Goal: Task Accomplishment & Management: Complete application form

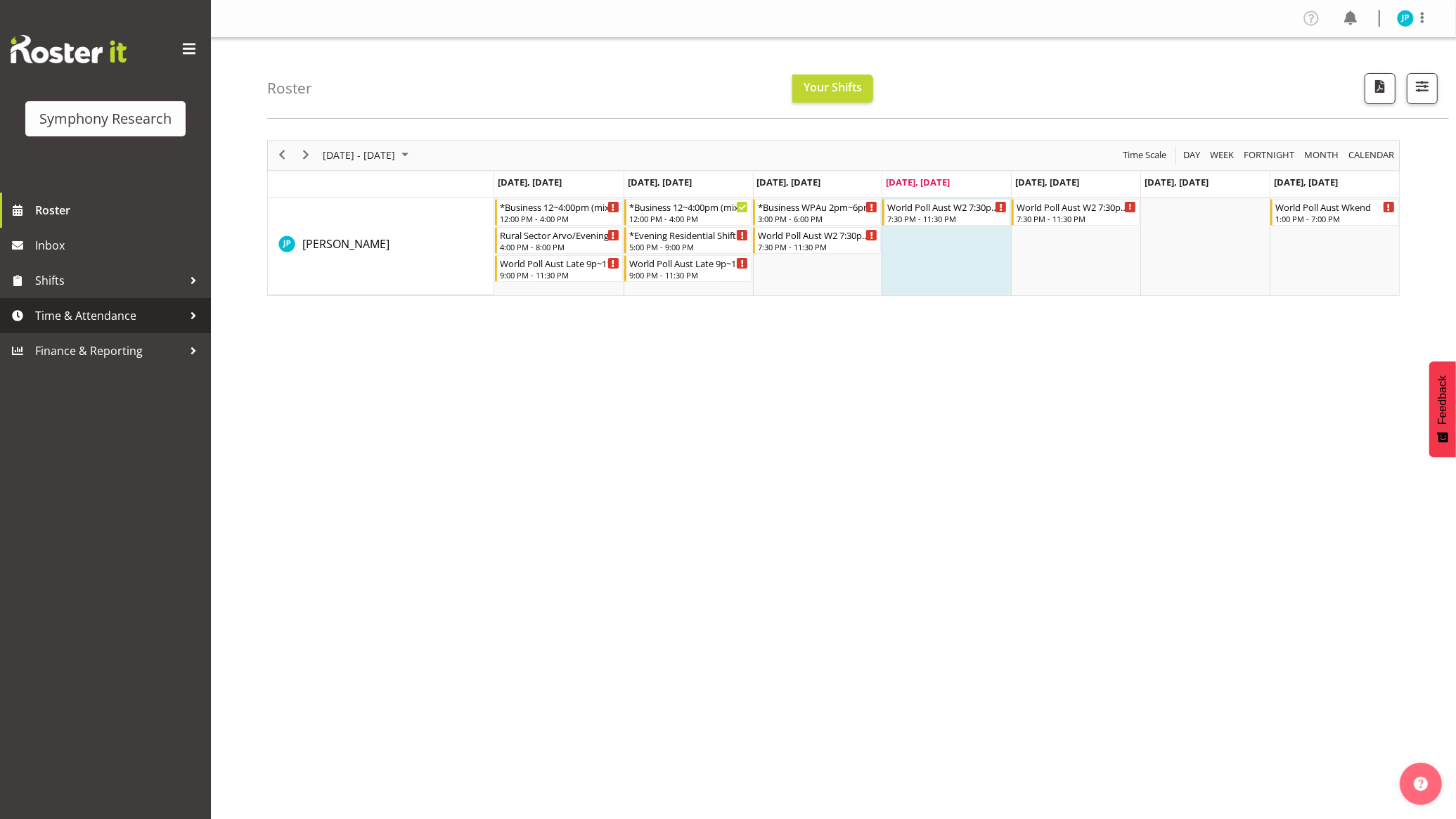
click at [128, 320] on span "Time & Attendance" at bounding box center [109, 315] width 147 height 21
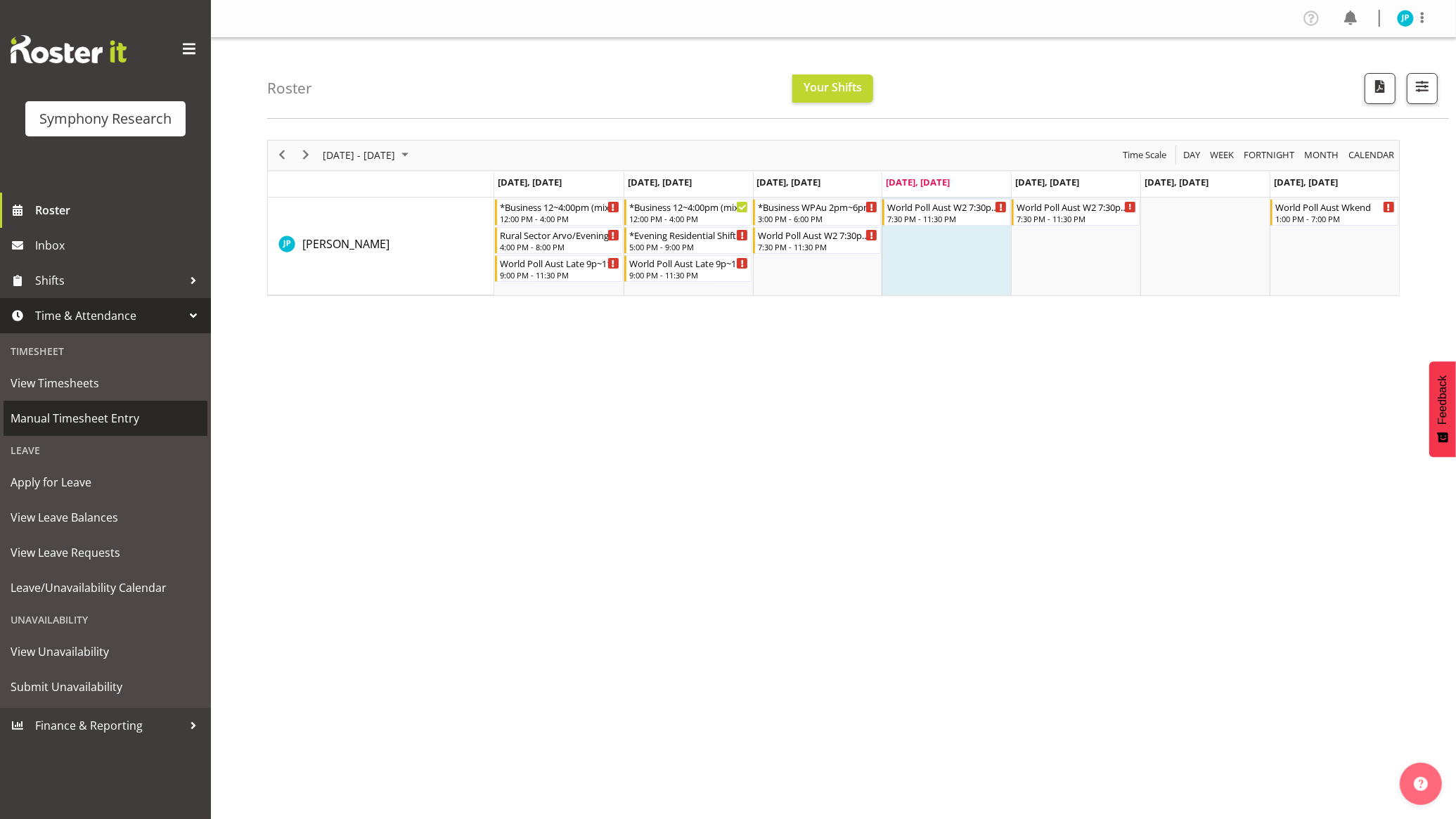
click at [141, 406] on link "Manual Timesheet Entry" at bounding box center [106, 418] width 204 height 35
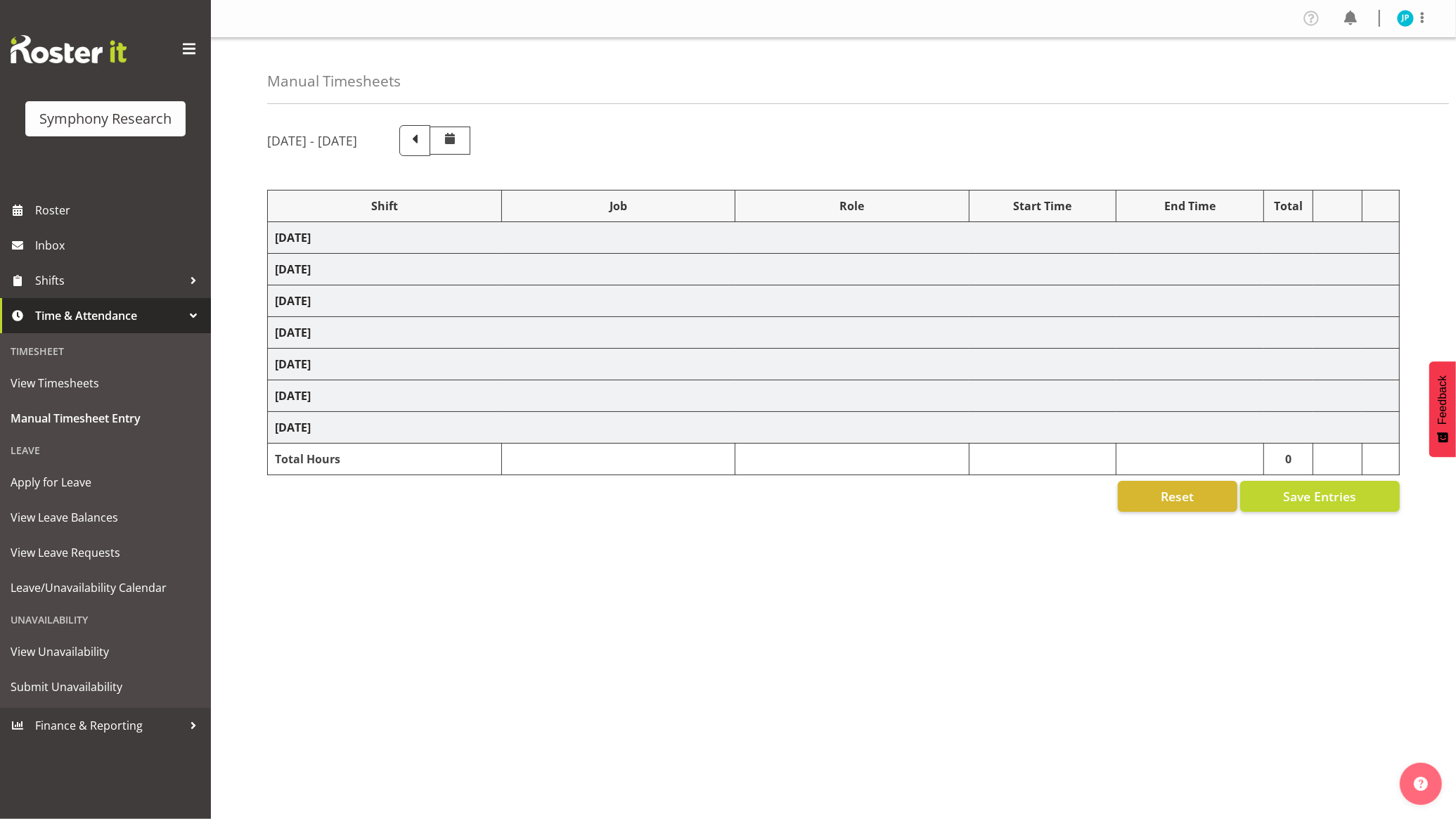
select select
select select "10587"
select select "47"
select select
select select "10499"
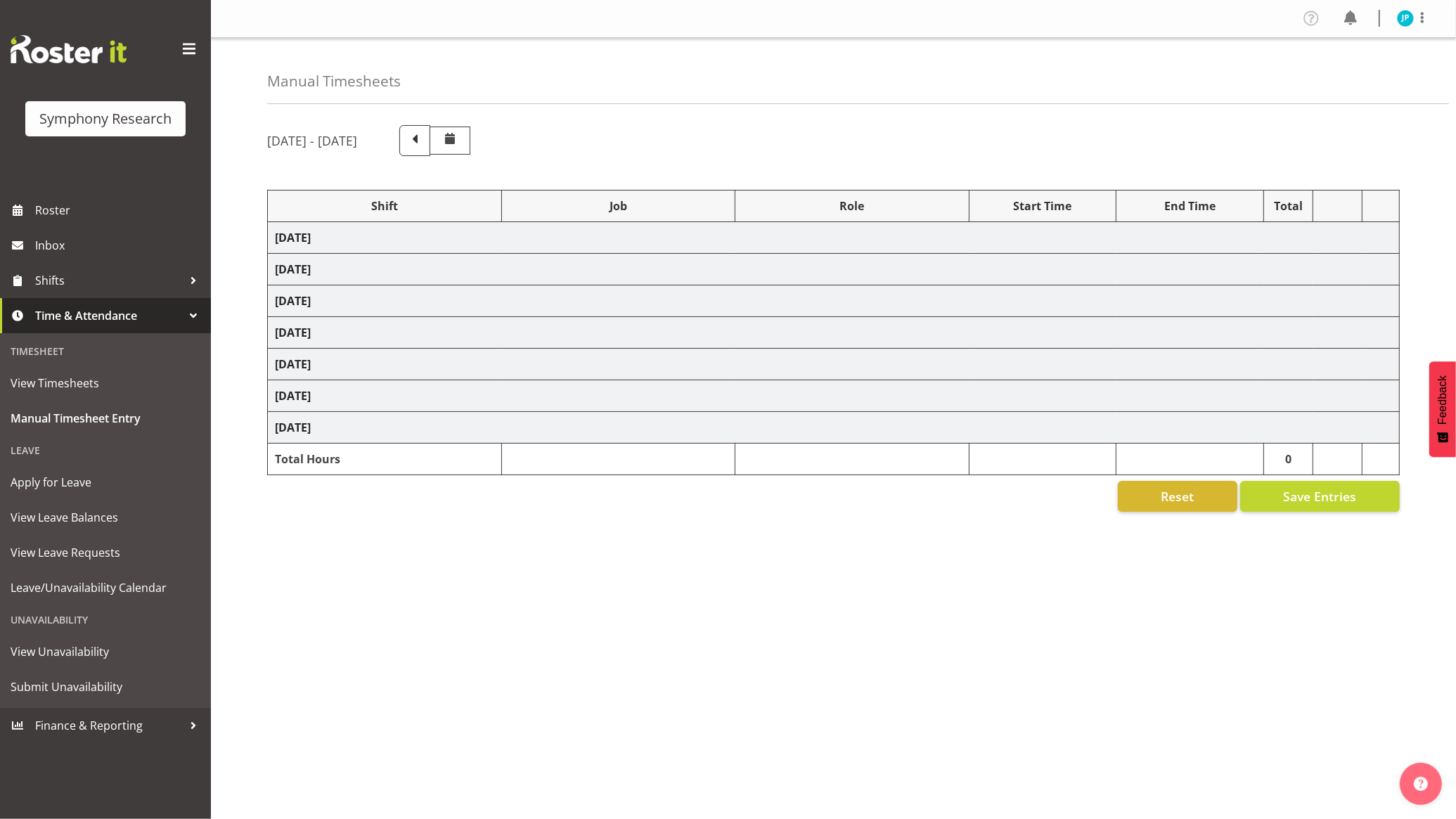
select select "47"
select select "48116"
select select "10587"
select select "47"
select select
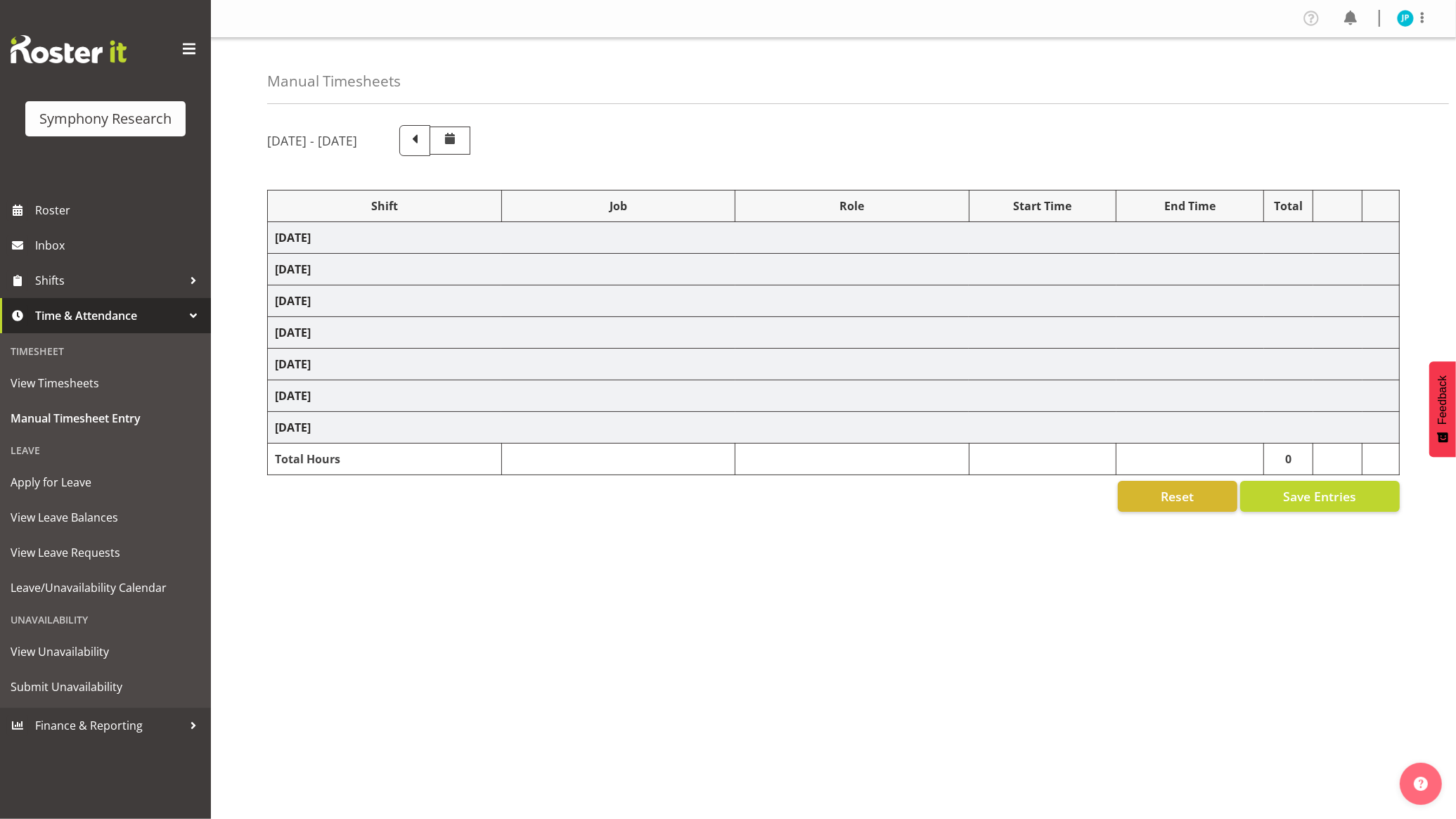
select select "10587"
select select "47"
select select
select select "10499"
select select "47"
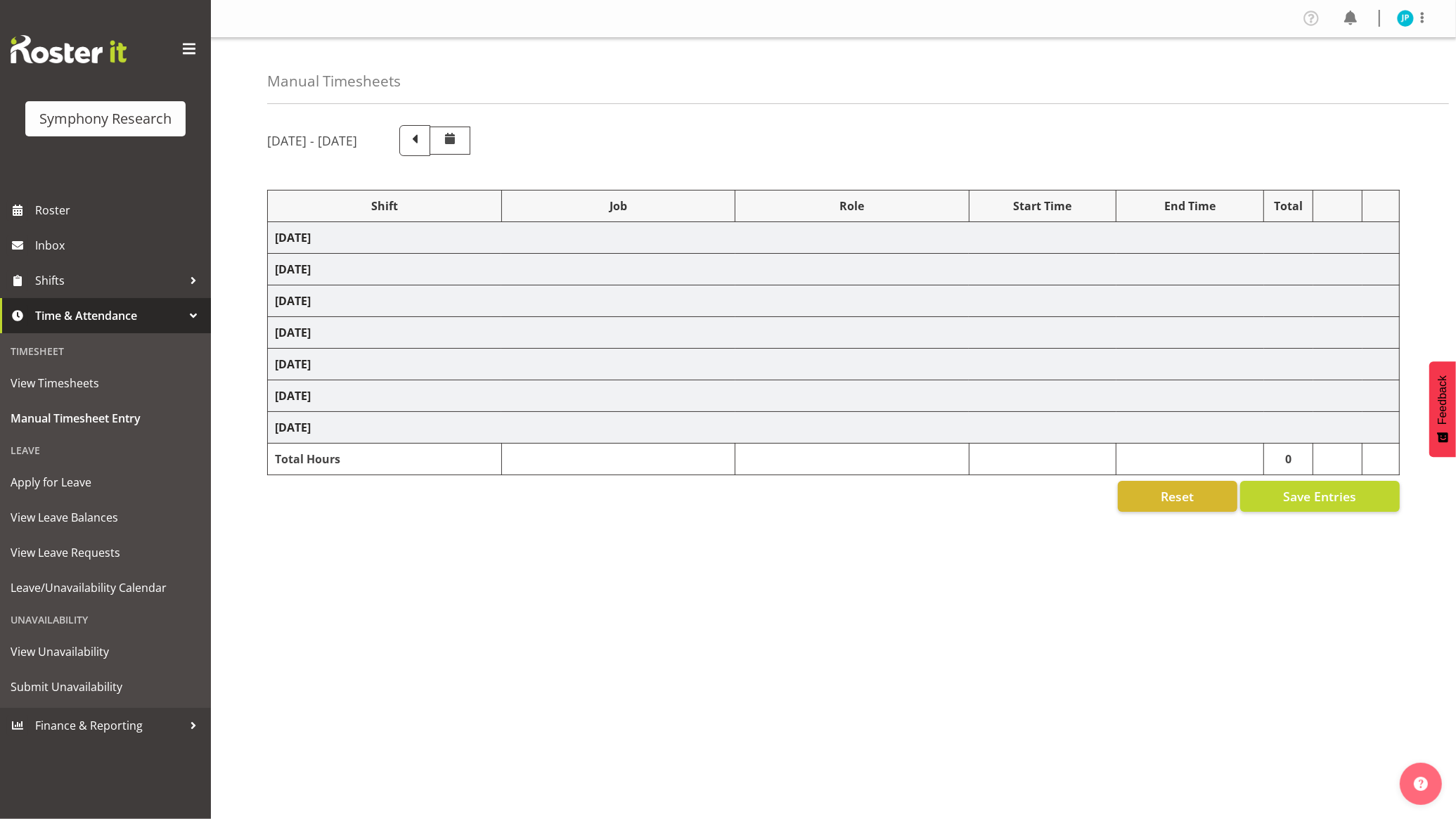
select select "48116"
select select "10587"
select select "47"
select select "48116"
select select "10499"
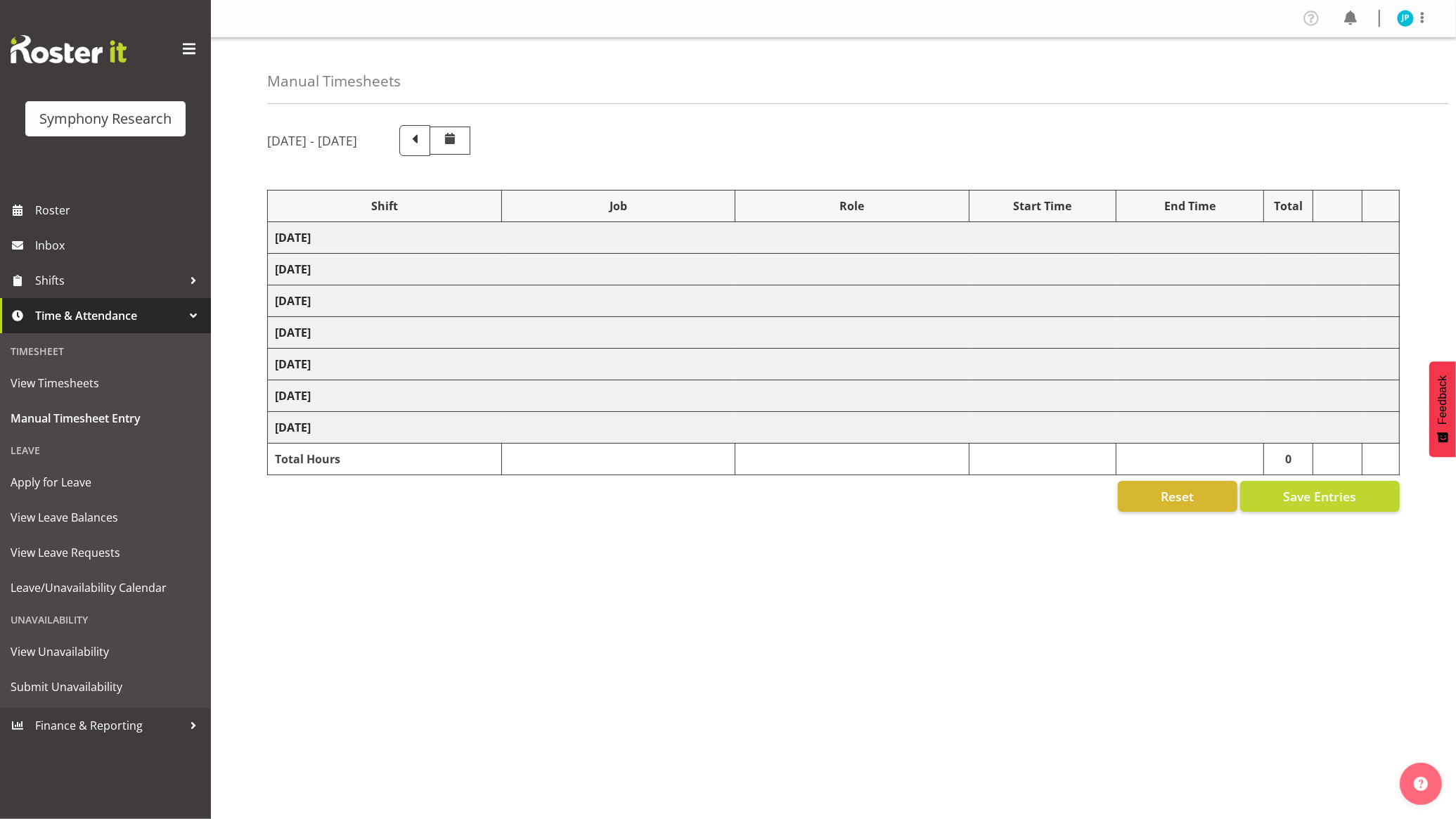
select select "47"
select select "56692"
select select "10499"
select select "47"
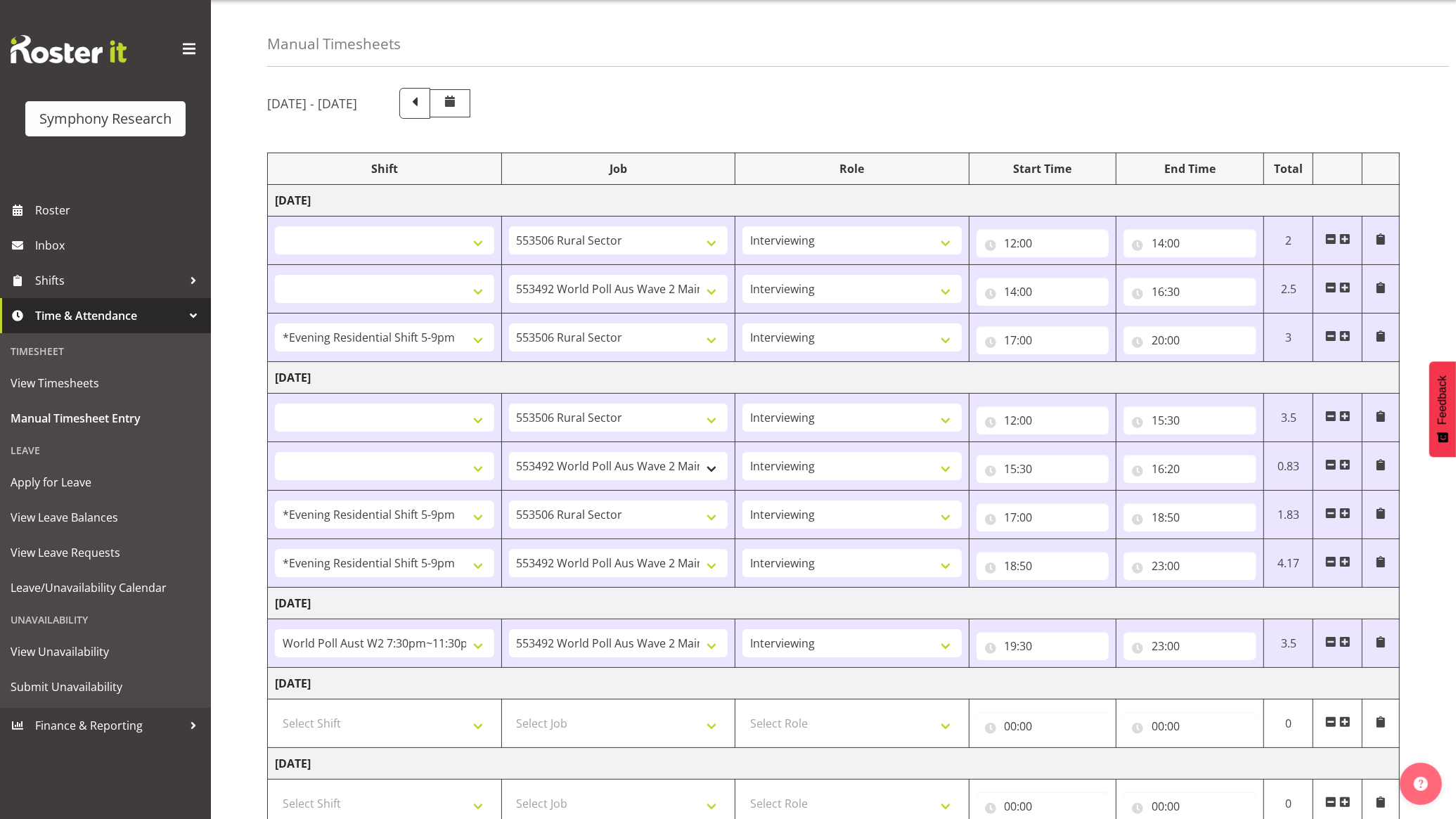
scroll to position [176, 0]
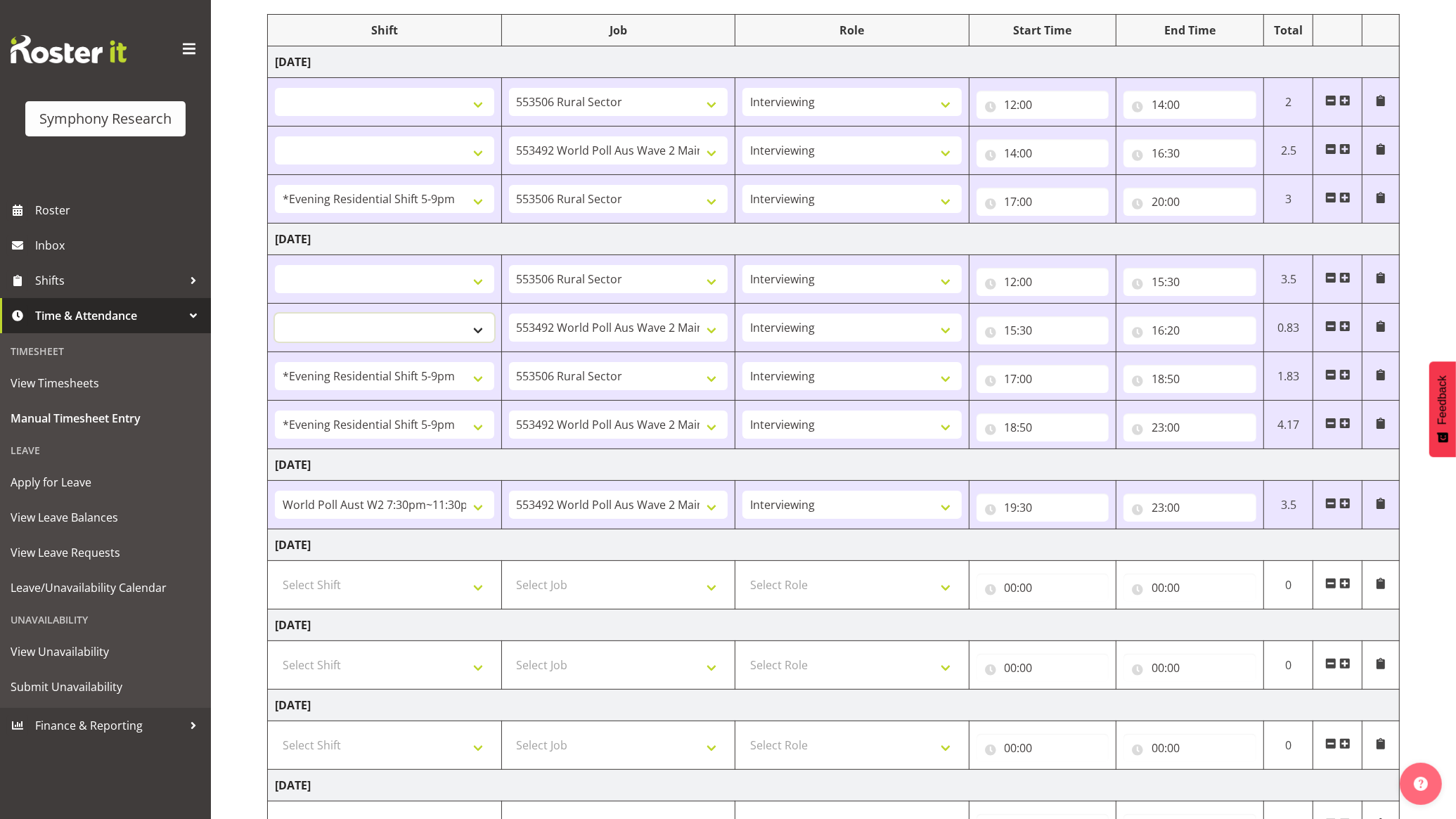
click at [436, 328] on select "!!Weekend Residential (Roster IT Shift Label) *Business 9/10am ~ 4:30pm *Busine…" at bounding box center [384, 327] width 219 height 28
select select "103"
click at [275, 315] on select "!!Weekend Residential (Roster IT Shift Label) *Business 9/10am ~ 4:30pm *Busine…" at bounding box center [384, 327] width 219 height 28
select select
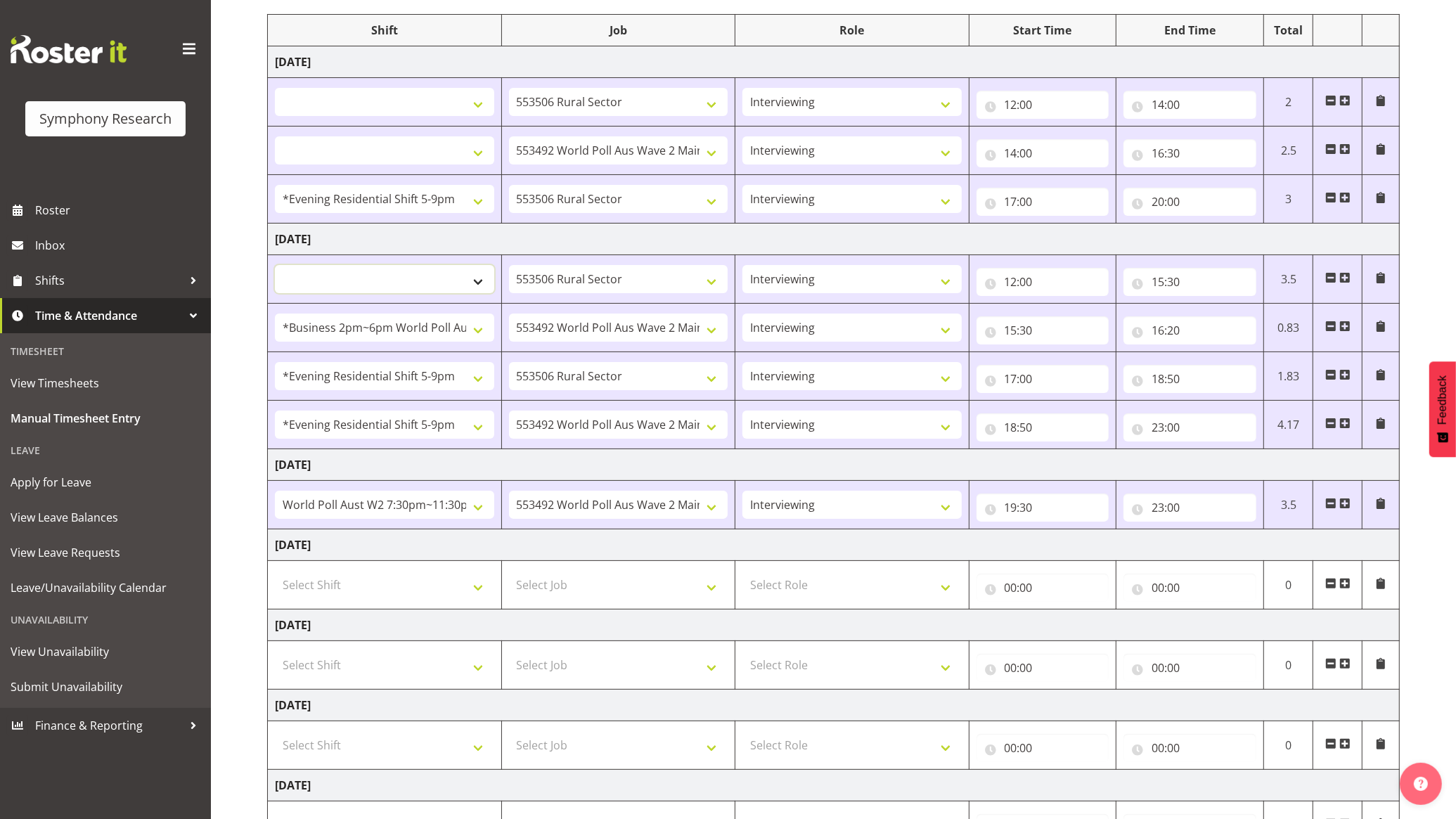
click at [472, 286] on select "!!Weekend Residential (Roster IT Shift Label) *Business 9/10am ~ 4:30pm *Busine…" at bounding box center [384, 279] width 219 height 28
click at [701, 544] on td "Thursday 2nd October 2025" at bounding box center [834, 545] width 1132 height 32
click at [450, 276] on select "!!Weekend Residential (Roster IT Shift Label) *Business 9/10am ~ 4:30pm *Busine…" at bounding box center [384, 279] width 219 height 28
select select "26078"
click at [275, 267] on select "!!Weekend Residential (Roster IT Shift Label) *Business 9/10am ~ 4:30pm *Busine…" at bounding box center [384, 279] width 219 height 28
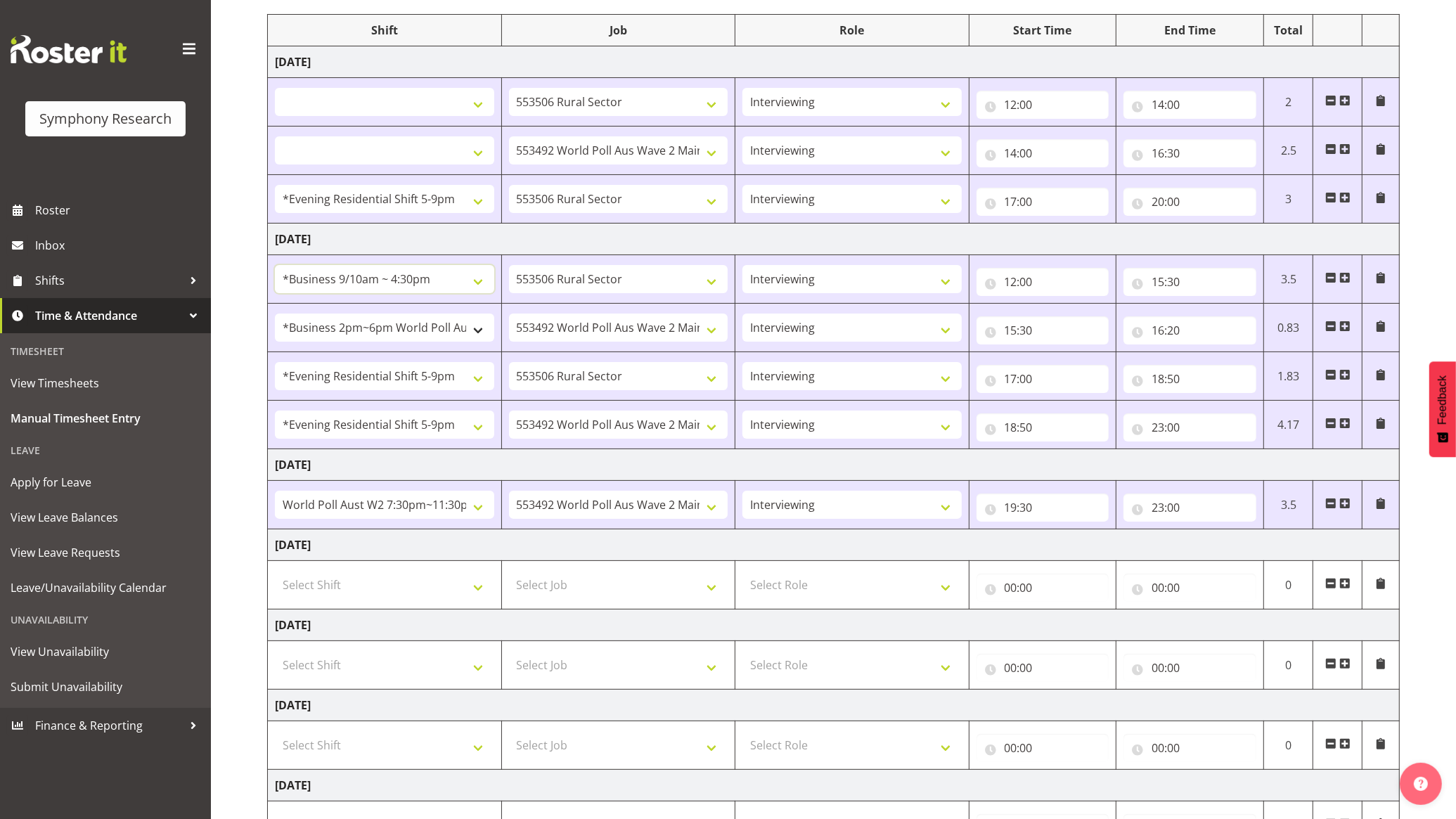
select select
click at [472, 153] on select "!!Weekend Residential (Roster IT Shift Label) *Business 9/10am ~ 4:30pm *Busine…" at bounding box center [384, 150] width 219 height 28
select select "26078"
click at [275, 137] on select "!!Weekend Residential (Roster IT Shift Label) *Business 9/10am ~ 4:30pm *Busine…" at bounding box center [384, 150] width 219 height 28
click at [468, 100] on select "!!Weekend Residential (Roster IT Shift Label) *Business 9/10am ~ 4:30pm *Busine…" at bounding box center [384, 102] width 219 height 28
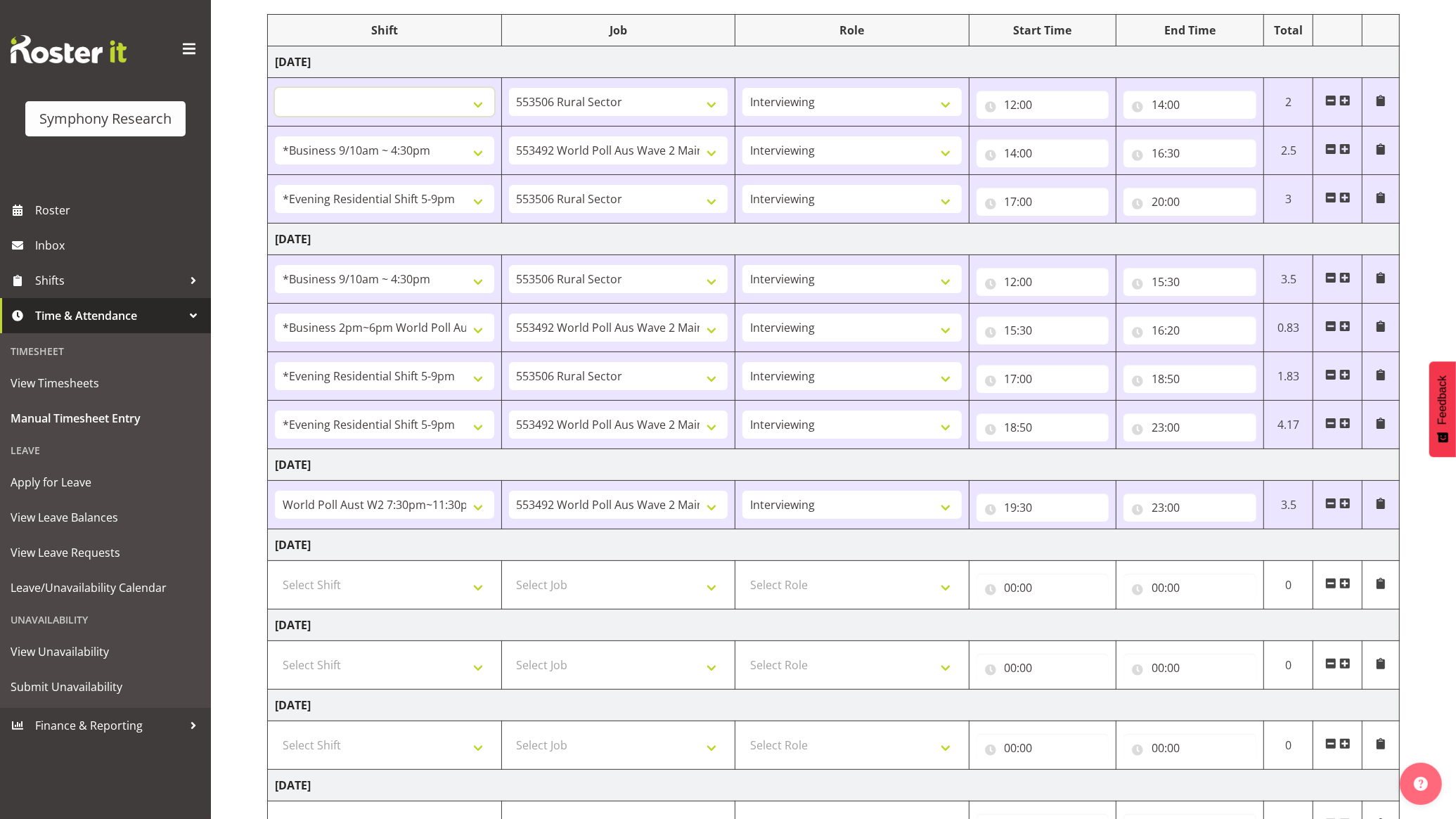
select select "26078"
click at [275, 89] on select "!!Weekend Residential (Roster IT Shift Label) *Business 9/10am ~ 4:30pm *Busine…" at bounding box center [384, 102] width 219 height 28
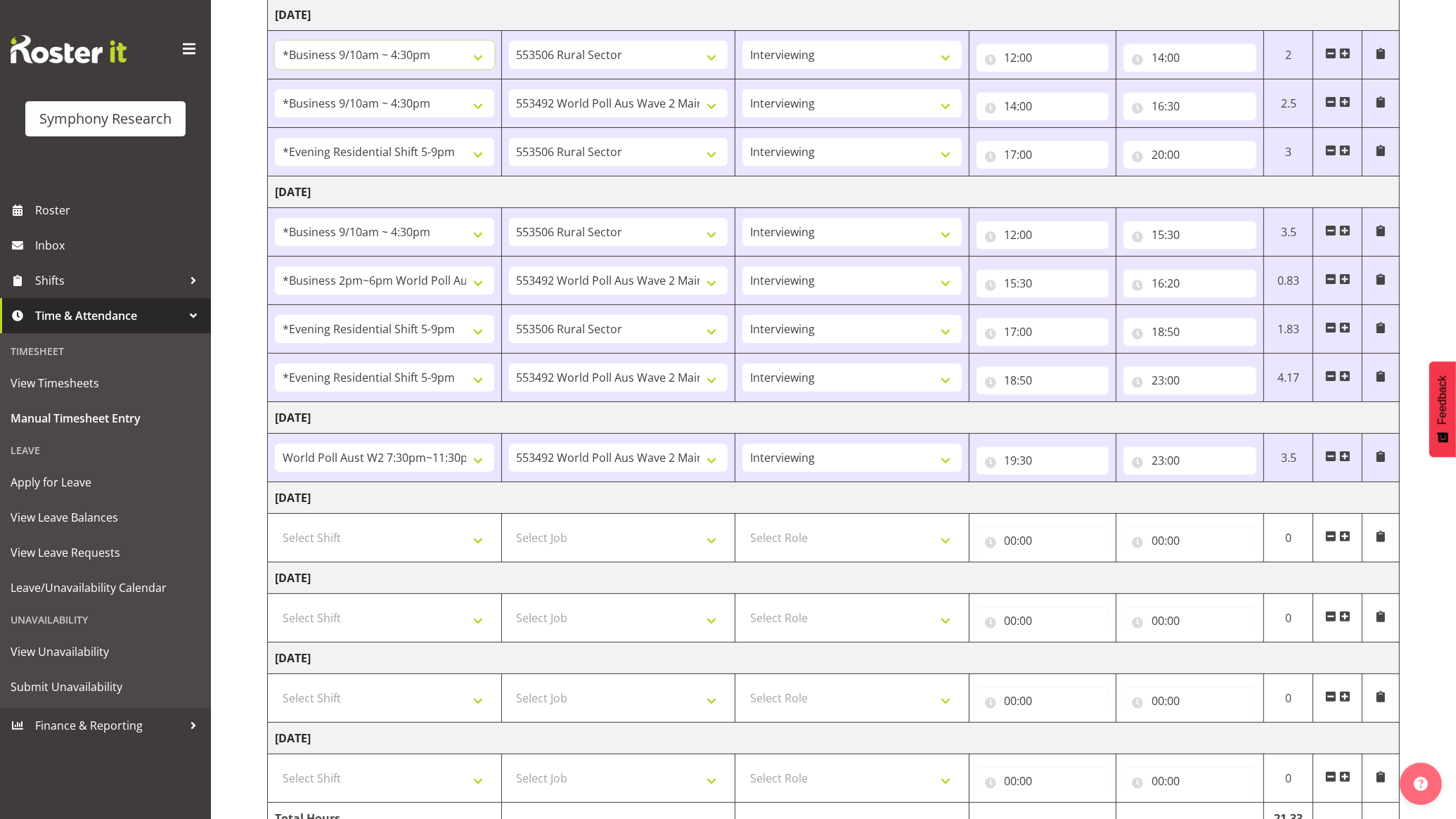
scroll to position [293, 0]
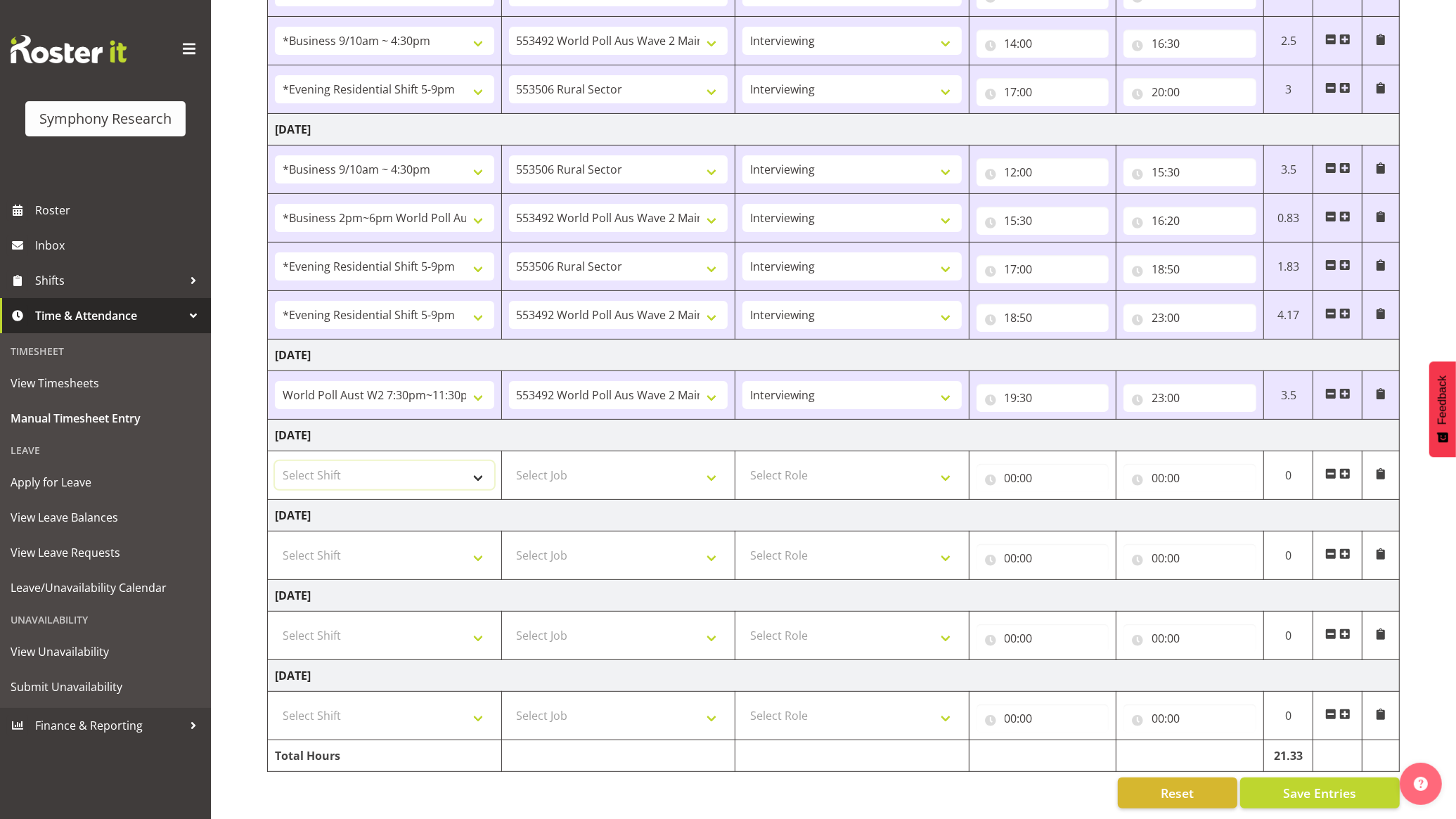
click at [473, 473] on select "Select Shift !!Weekend Residential (Roster IT Shift Label) *Business 9/10am ~ 4…" at bounding box center [384, 475] width 219 height 28
select select "103"
click at [275, 461] on select "Select Shift !!Weekend Residential (Roster IT Shift Label) *Business 9/10am ~ 4…" at bounding box center [384, 475] width 219 height 28
click at [638, 468] on select "Select Job 550060 IF Admin 553492 World Poll Aus Wave 2 Main 2025 553493 World …" at bounding box center [618, 475] width 219 height 28
select select "10499"
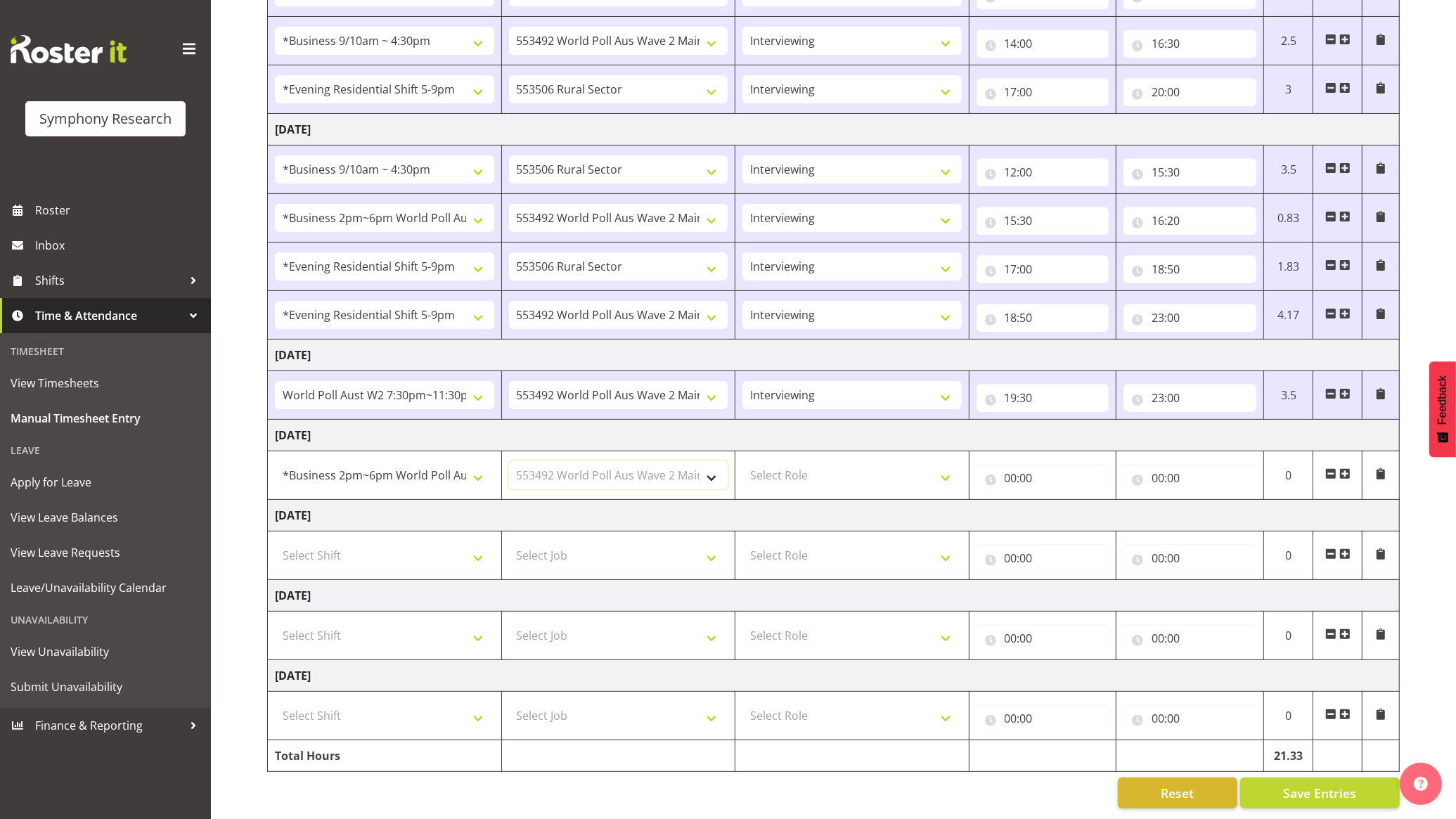
click at [509, 461] on select "Select Job 550060 IF Admin 553492 World Poll Aus Wave 2 Main 2025 553493 World …" at bounding box center [618, 475] width 219 height 28
click at [879, 462] on select "Select Role Briefing Interviewing" at bounding box center [852, 475] width 219 height 28
select select "47"
click at [742, 461] on select "Select Role Briefing Interviewing" at bounding box center [852, 475] width 219 height 28
click at [1029, 478] on input "00:00" at bounding box center [1043, 478] width 133 height 28
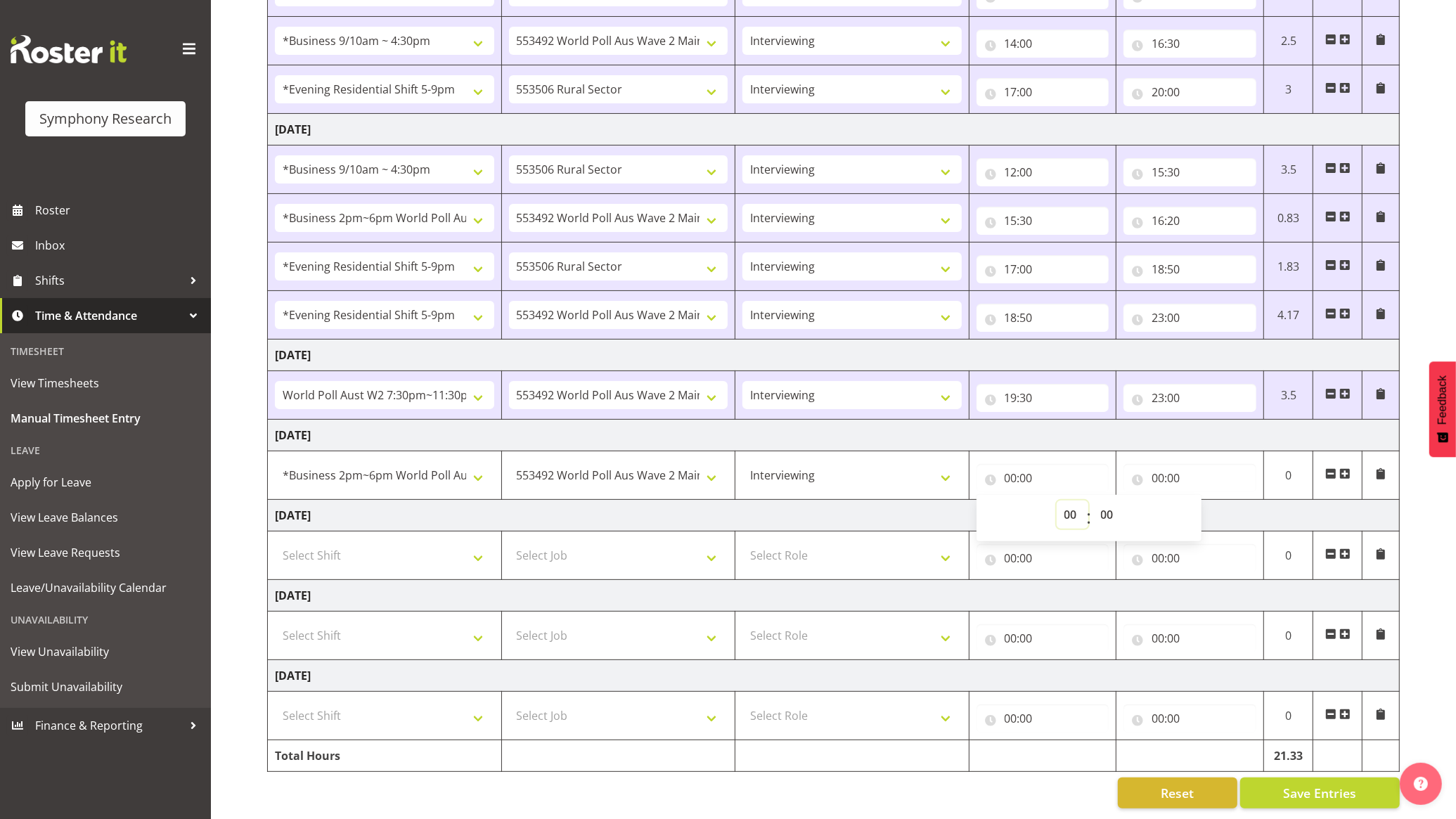
click at [1063, 507] on select "00 01 02 03 04 05 06 07 08 09 10 11 12 13 14 15 16 17 18 19 20 21 22 23" at bounding box center [1073, 514] width 32 height 28
select select "14"
click at [1057, 500] on select "00 01 02 03 04 05 06 07 08 09 10 11 12 13 14 15 16 17 18 19 20 21 22 23" at bounding box center [1073, 514] width 32 height 28
type input "14:00"
click at [1201, 474] on input "00:00" at bounding box center [1190, 478] width 133 height 28
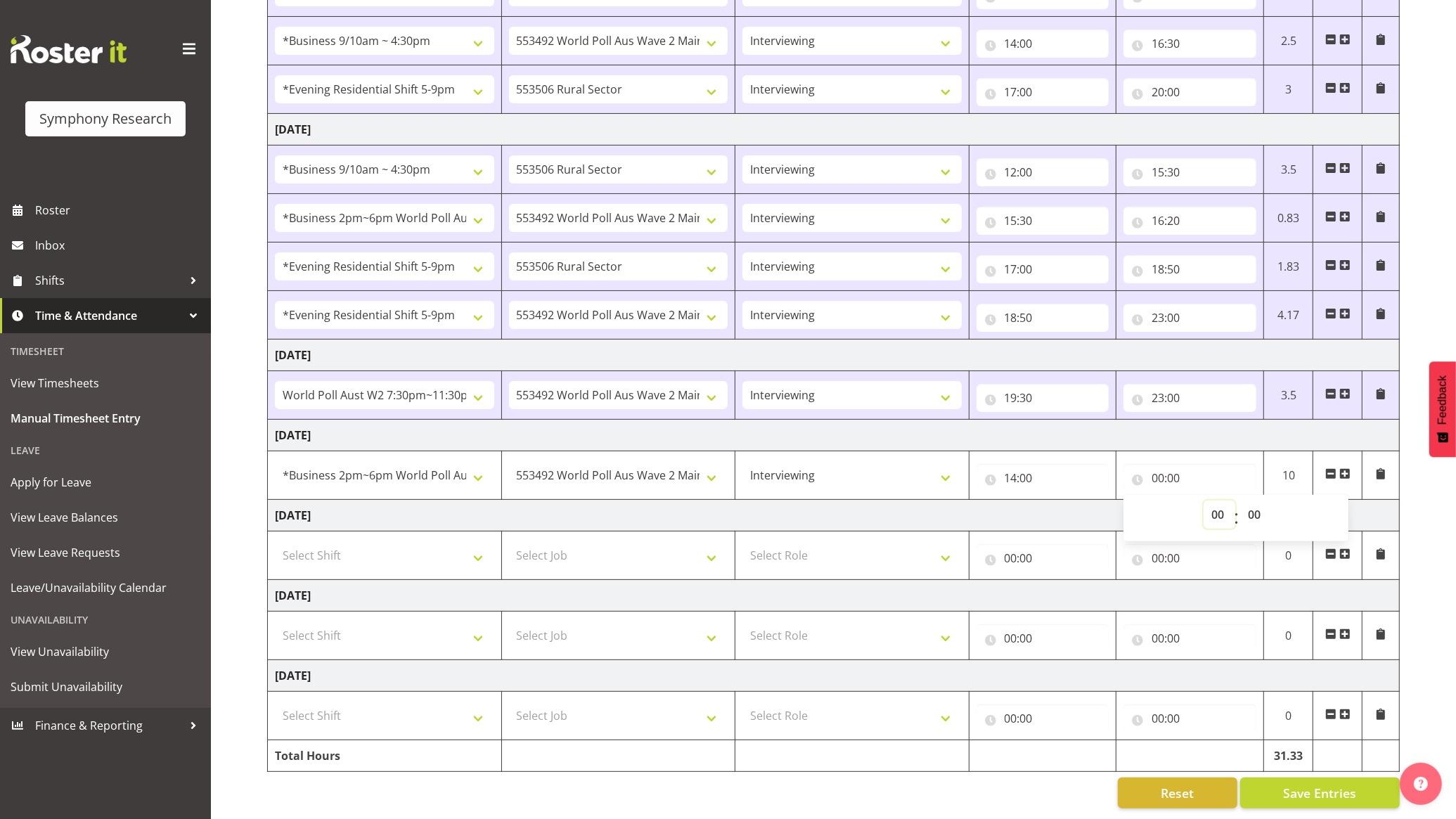
click at [1208, 510] on select "00 01 02 03 04 05 06 07 08 09 10 11 12 13 14 15 16 17 18 19 20 21 22 23" at bounding box center [1220, 514] width 32 height 28
select select "16"
click at [1204, 500] on select "00 01 02 03 04 05 06 07 08 09 10 11 12 13 14 15 16 17 18 19 20 21 22 23" at bounding box center [1220, 514] width 32 height 28
type input "16:00"
click at [1348, 470] on span at bounding box center [1345, 474] width 12 height 12
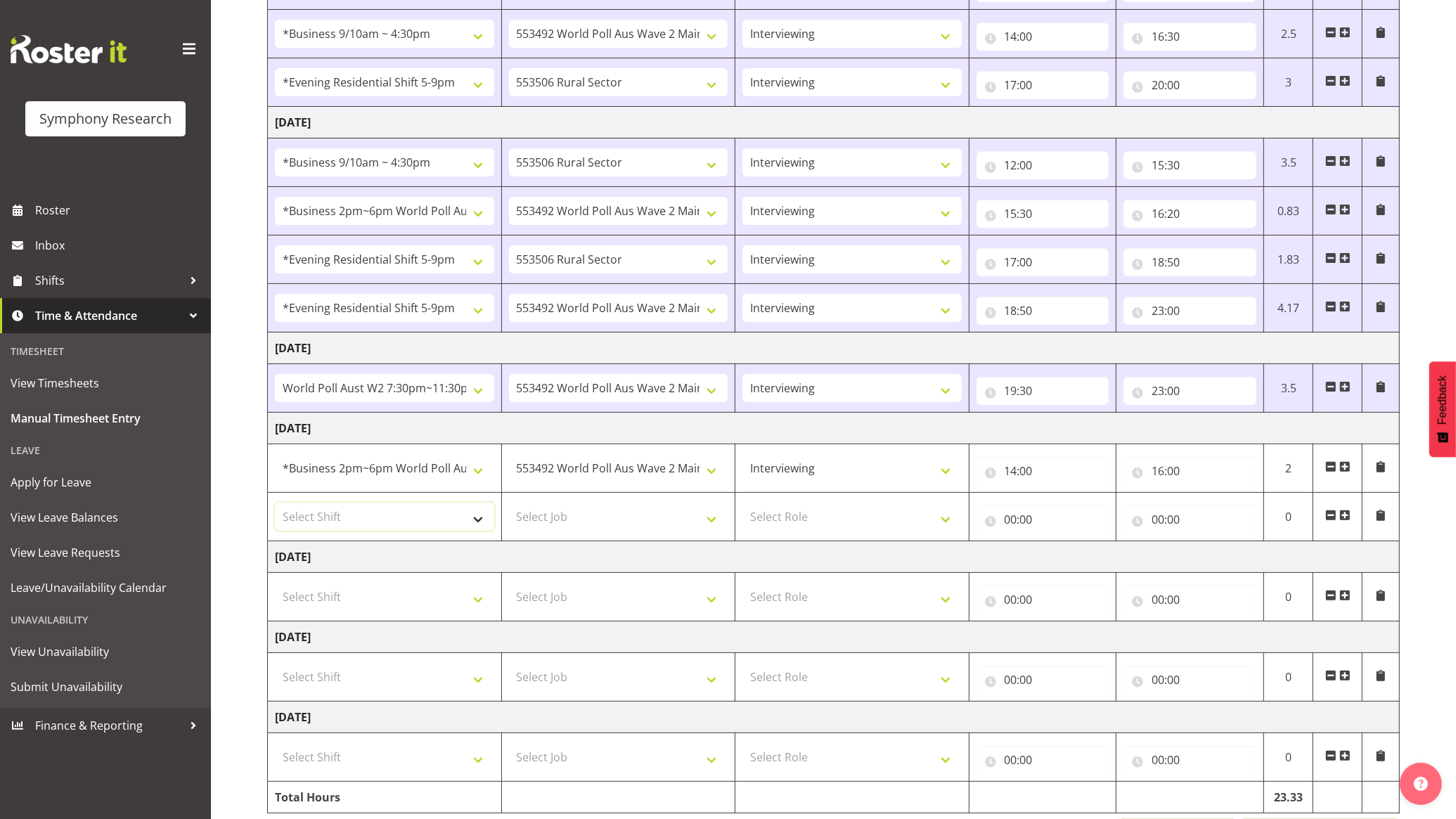
click at [409, 510] on select "Select Shift !!Weekend Residential (Roster IT Shift Label) *Business 9/10am ~ 4…" at bounding box center [384, 516] width 219 height 28
select select "103"
click at [275, 505] on select "Select Shift !!Weekend Residential (Roster IT Shift Label) *Business 9/10am ~ 4…" at bounding box center [384, 516] width 219 height 28
click at [625, 515] on select "Select Job 550060 IF Admin 553492 World Poll Aus Wave 2 Main 2025 553493 World …" at bounding box center [618, 516] width 219 height 28
select select "10732"
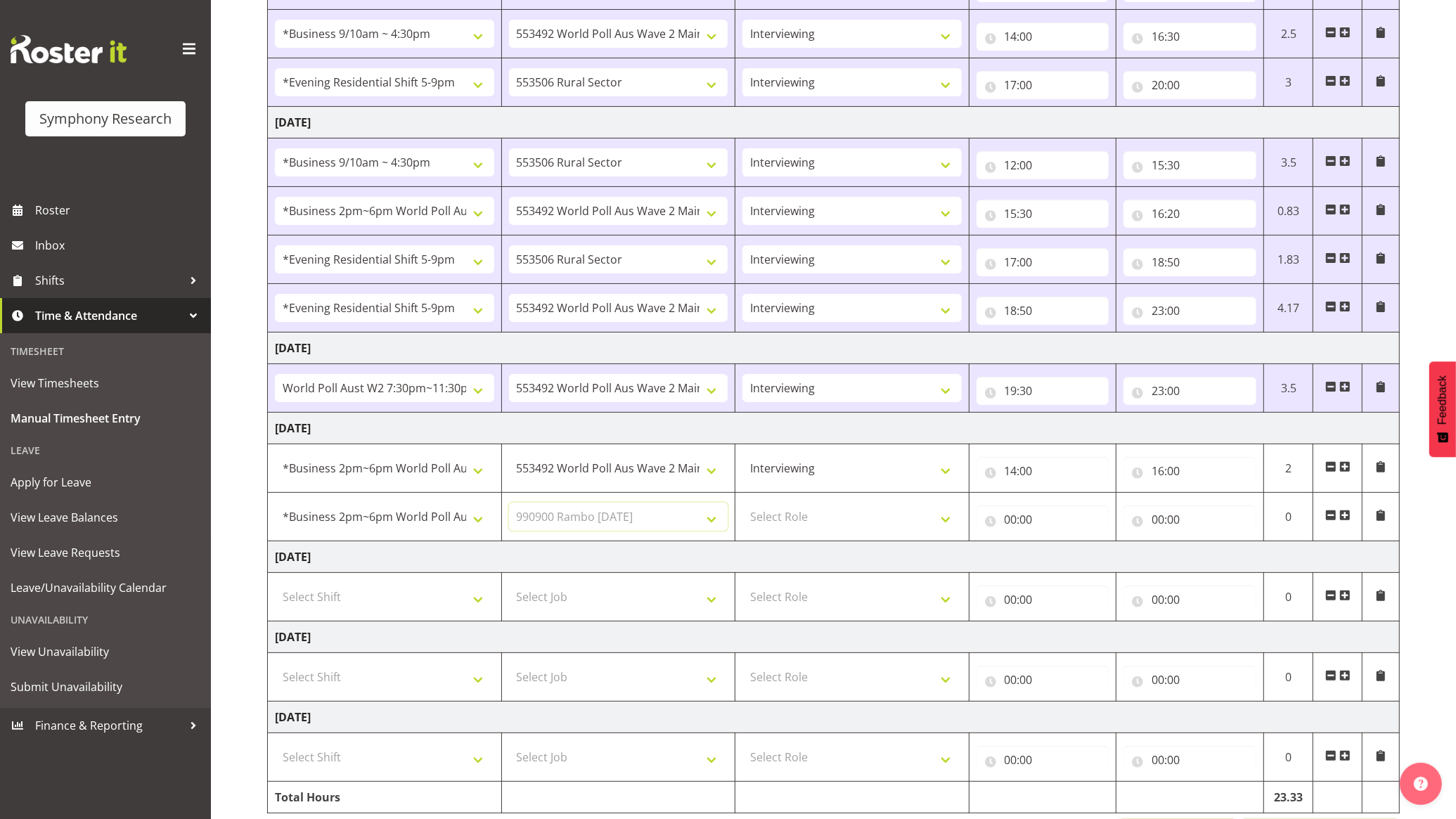
click at [509, 505] on select "Select Job 550060 IF Admin 553492 World Poll Aus Wave 2 Main 2025 553493 World …" at bounding box center [618, 516] width 219 height 28
click at [855, 515] on select "Select Role Briefing Interviewing" at bounding box center [852, 516] width 219 height 28
select select "297"
click at [742, 505] on select "Select Role Briefing Interviewing" at bounding box center [852, 516] width 219 height 28
click at [1017, 523] on input "00:00" at bounding box center [1043, 519] width 133 height 28
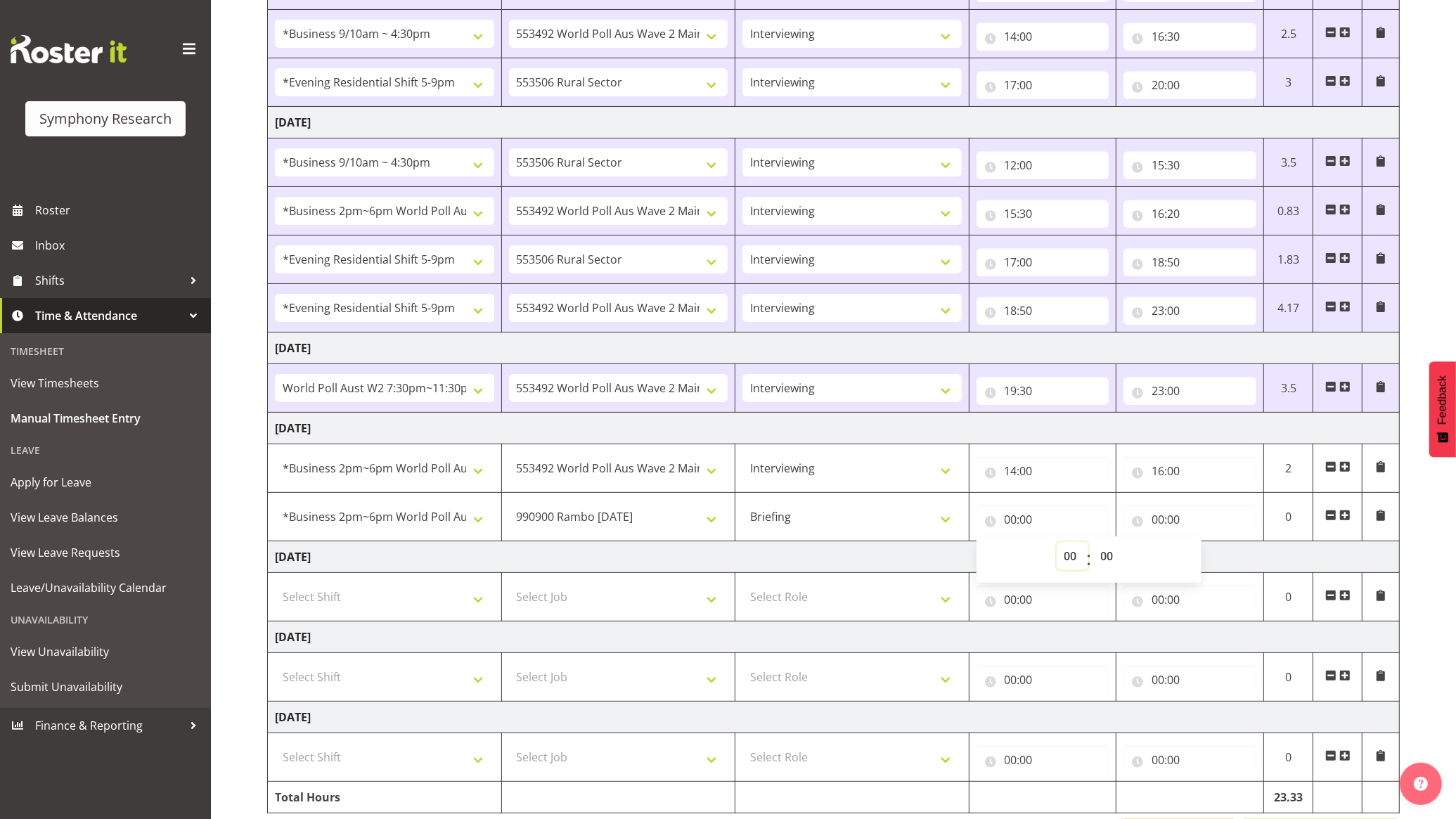
click at [1062, 556] on select "00 01 02 03 04 05 06 07 08 09 10 11 12 13 14 15 16 17 18 19 20 21 22 23" at bounding box center [1073, 556] width 32 height 28
select select "16"
click at [1057, 545] on select "00 01 02 03 04 05 06 07 08 09 10 11 12 13 14 15 16 17 18 19 20 21 22 23" at bounding box center [1073, 556] width 32 height 28
type input "16:00"
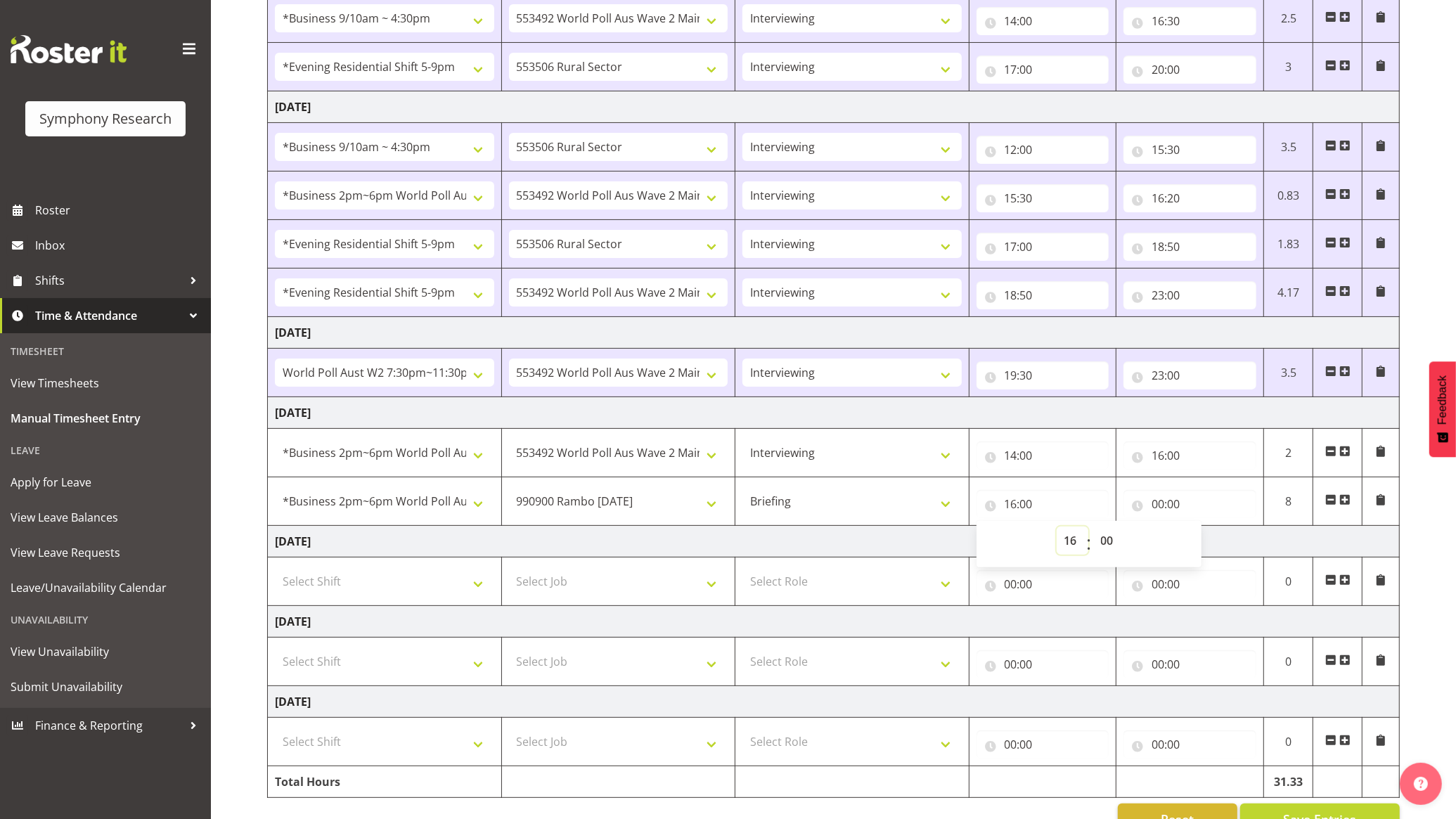
scroll to position [322, 0]
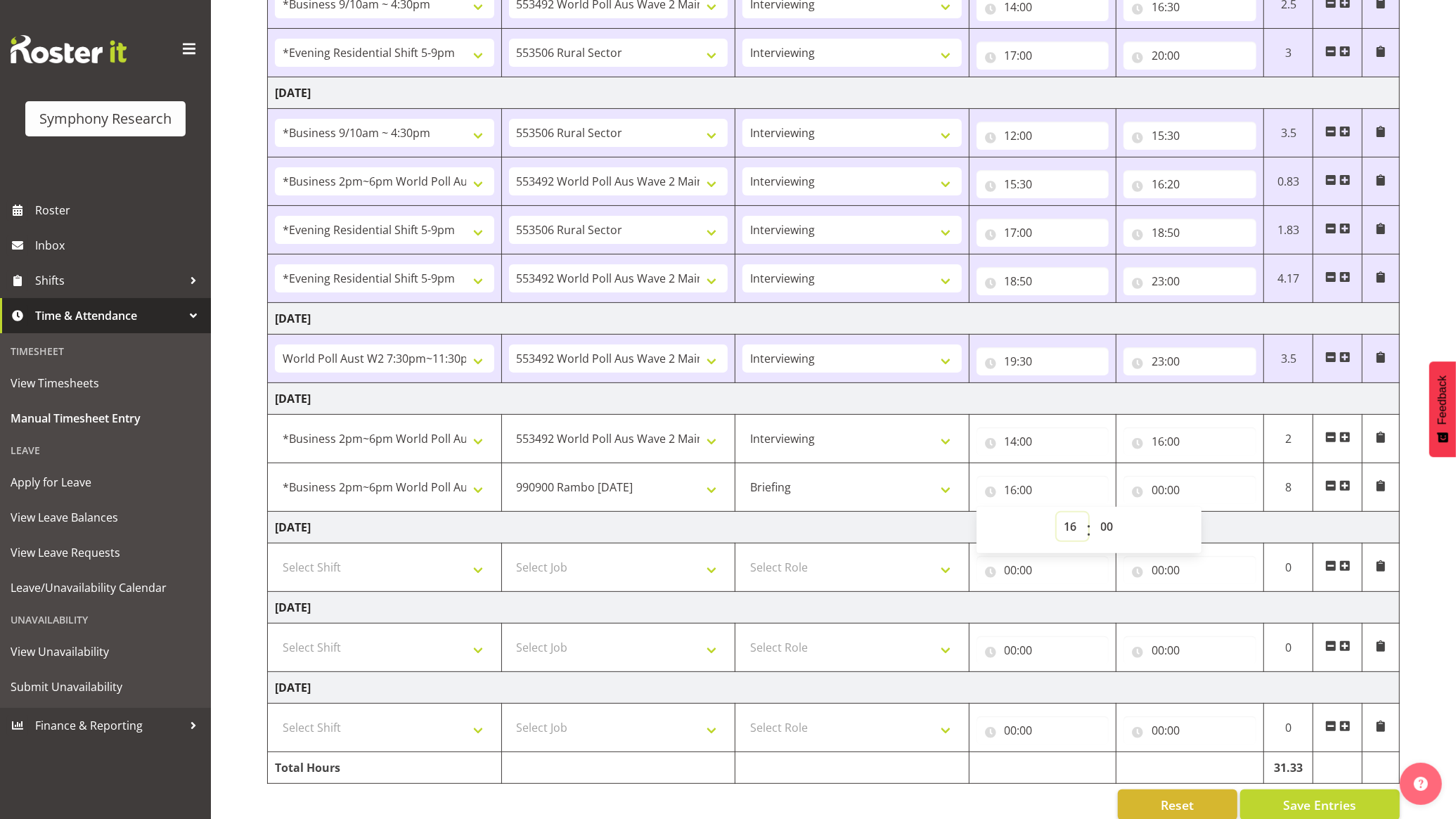
click at [1063, 525] on select "00 01 02 03 04 05 06 07 08 09 10 11 12 13 14 15 16 17 18 19 20 21 22 23" at bounding box center [1073, 526] width 32 height 28
click at [1057, 515] on select "00 01 02 03 04 05 06 07 08 09 10 11 12 13 14 15 16 17 18 19 20 21 22 23" at bounding box center [1073, 526] width 32 height 28
click at [1186, 486] on input "00:00" at bounding box center [1190, 489] width 133 height 28
click at [1215, 525] on select "00 01 02 03 04 05 06 07 08 09 10 11 12 13 14 15 16 17 18 19 20 21 22 23" at bounding box center [1220, 526] width 32 height 28
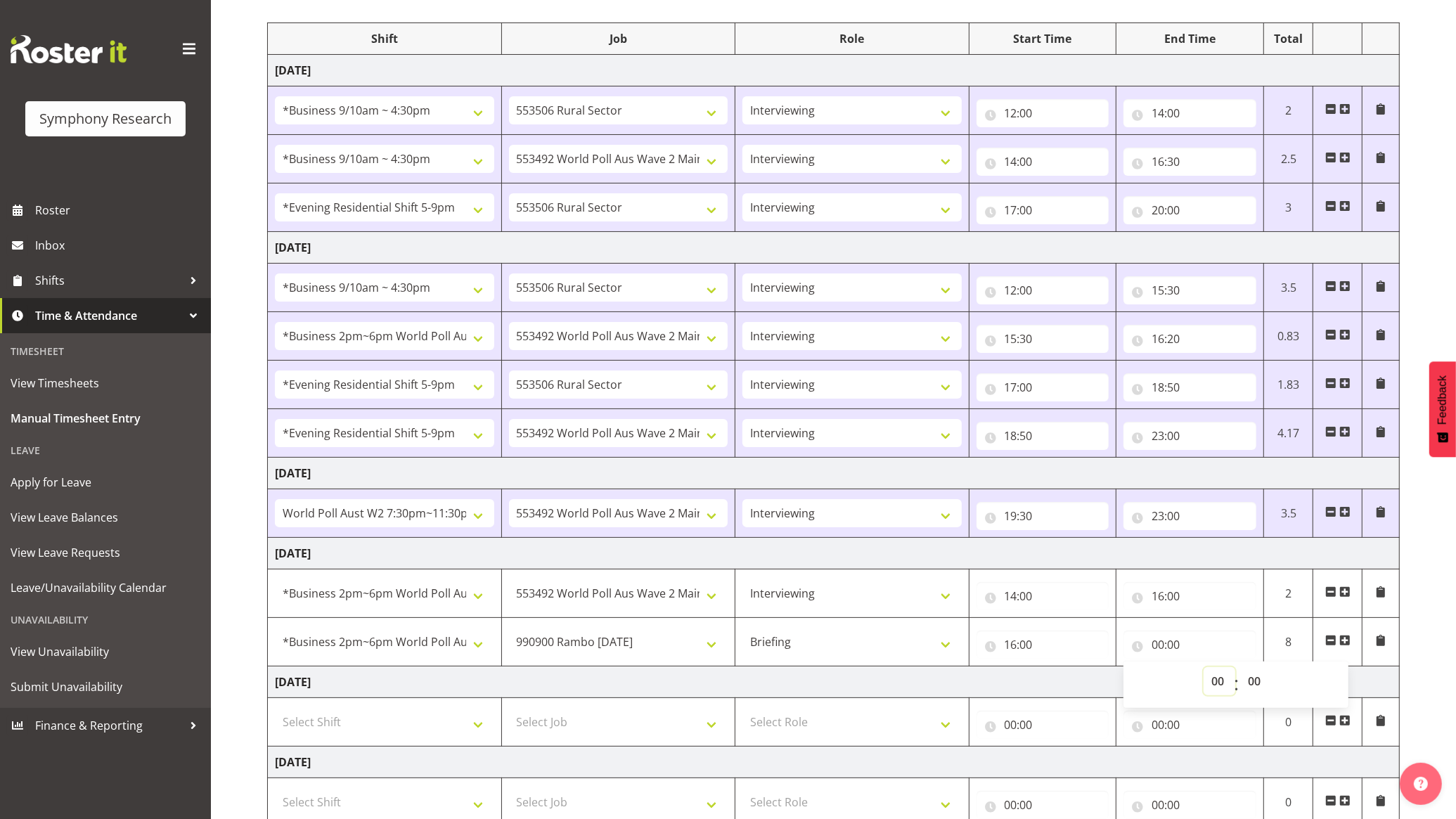
scroll to position [116, 0]
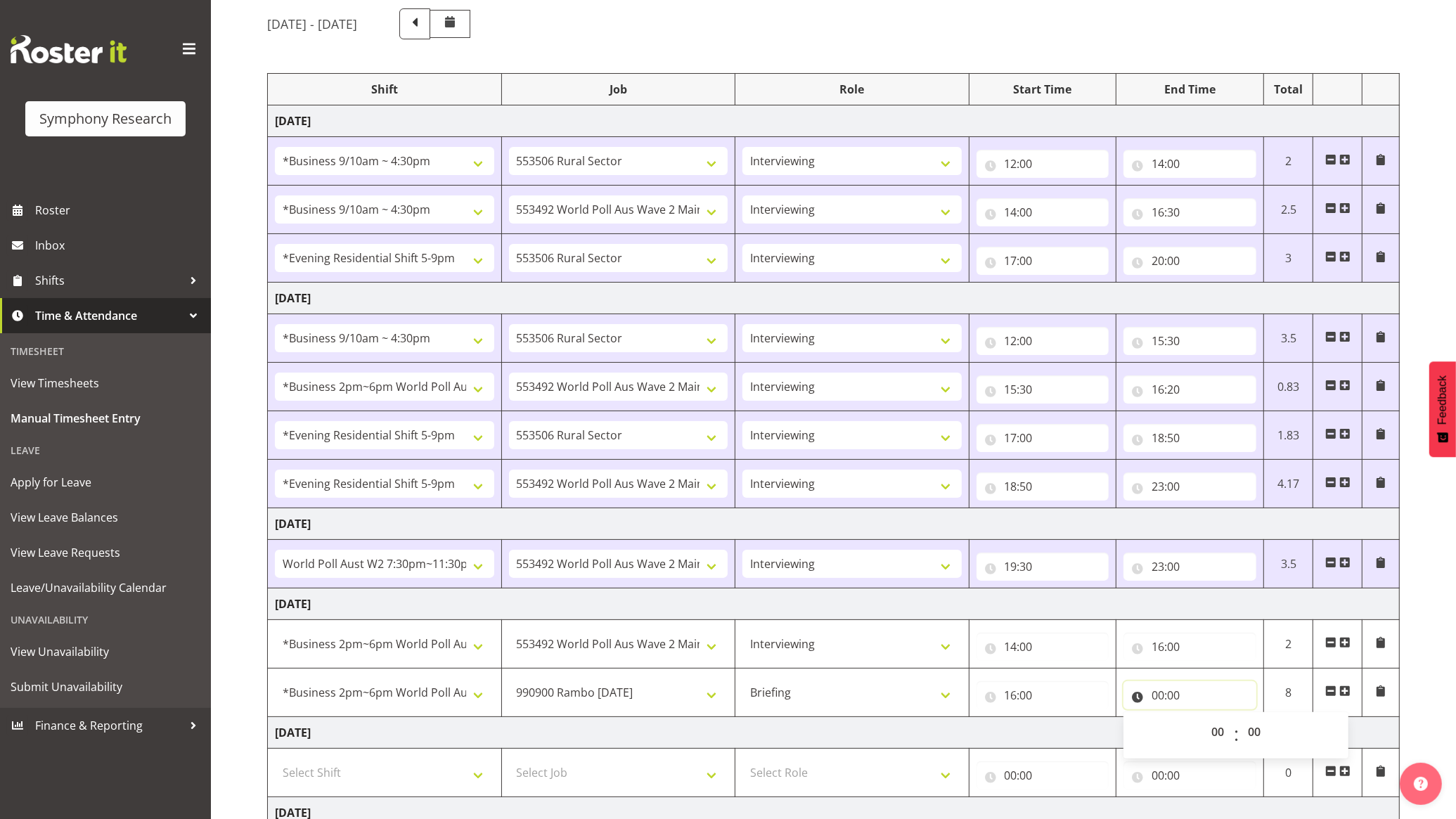
click at [1165, 686] on input "00:00" at bounding box center [1190, 695] width 133 height 28
click at [1189, 702] on input "00:00" at bounding box center [1190, 695] width 133 height 28
click at [1222, 729] on select "00 01 02 03 04 05 06 07 08 09 10 11 12 13 14 15 16 17 18 19 20 21 22 23" at bounding box center [1220, 732] width 32 height 28
select select "16"
click at [1204, 721] on select "00 01 02 03 04 05 06 07 08 09 10 11 12 13 14 15 16 17 18 19 20 21 22 23" at bounding box center [1220, 732] width 32 height 28
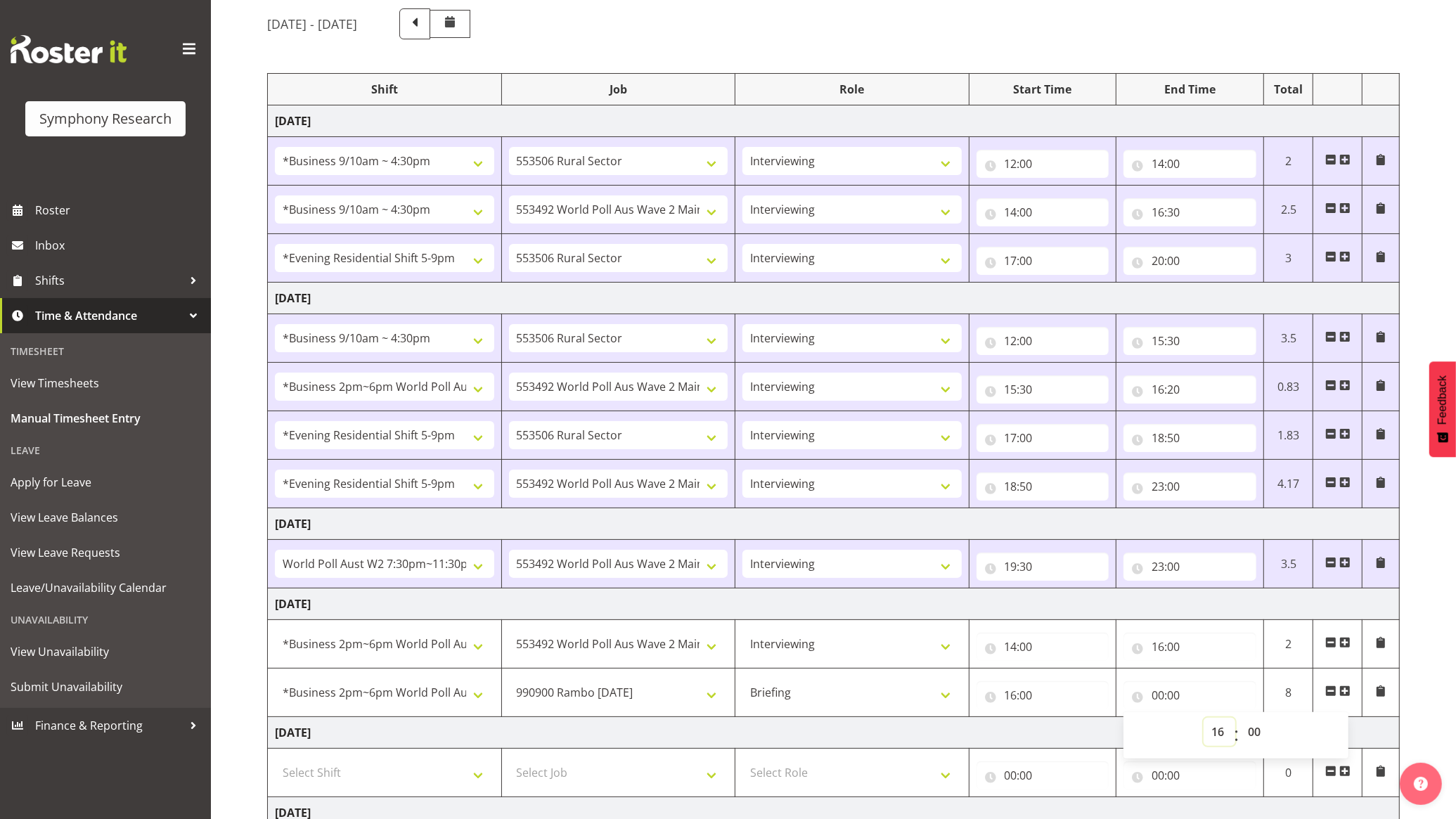
type input "16:00"
click at [1263, 734] on select "00 01 02 03 04 05 06 07 08 09 10 11 12 13 14 15 16 17 18 19 20 21 22 23 24 25 2…" at bounding box center [1256, 732] width 32 height 28
select select "30"
click at [1241, 721] on select "00 01 02 03 04 05 06 07 08 09 10 11 12 13 14 15 16 17 18 19 20 21 22 23 24 25 2…" at bounding box center [1256, 732] width 32 height 28
type input "16:30"
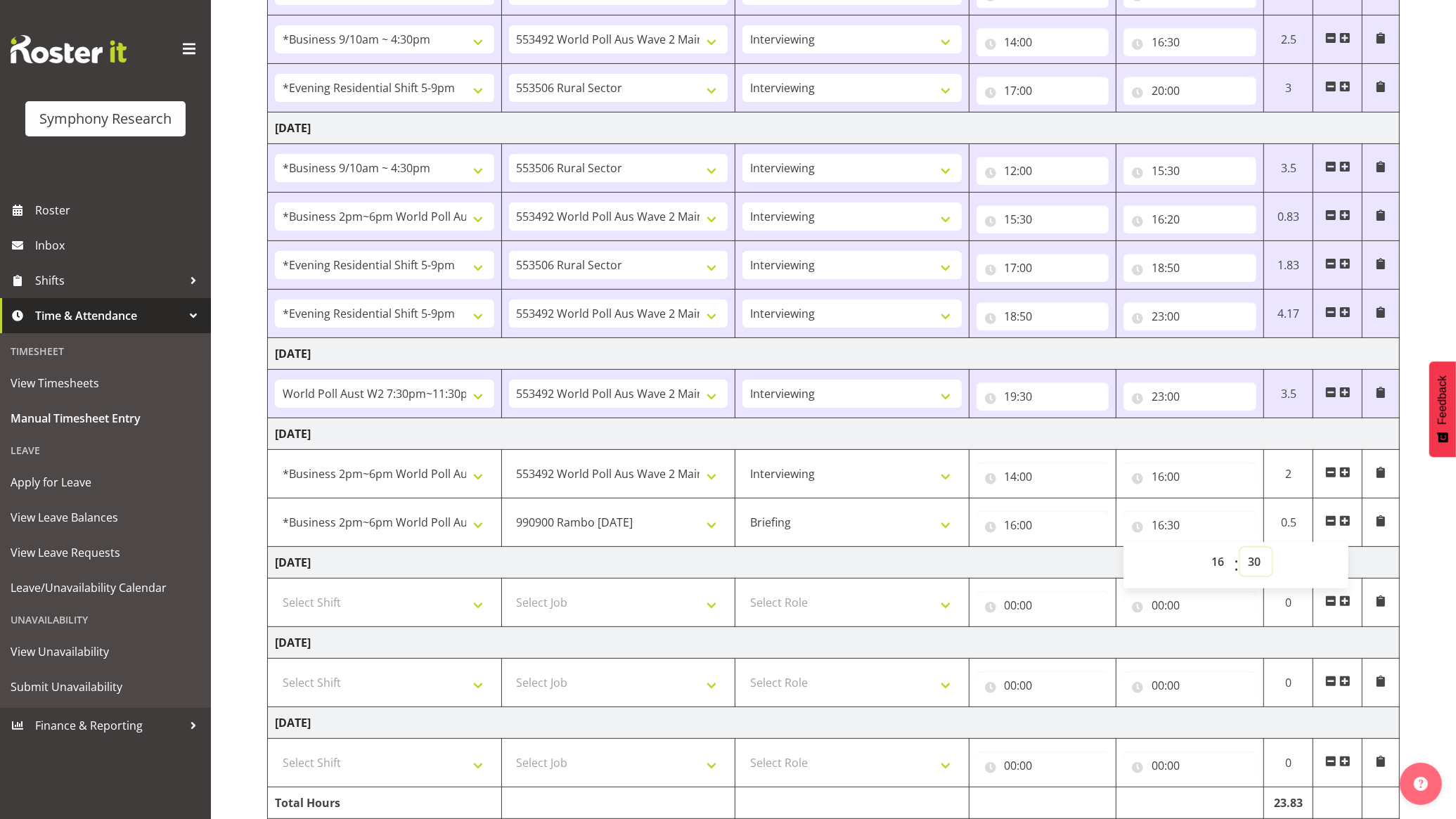
scroll to position [293, 0]
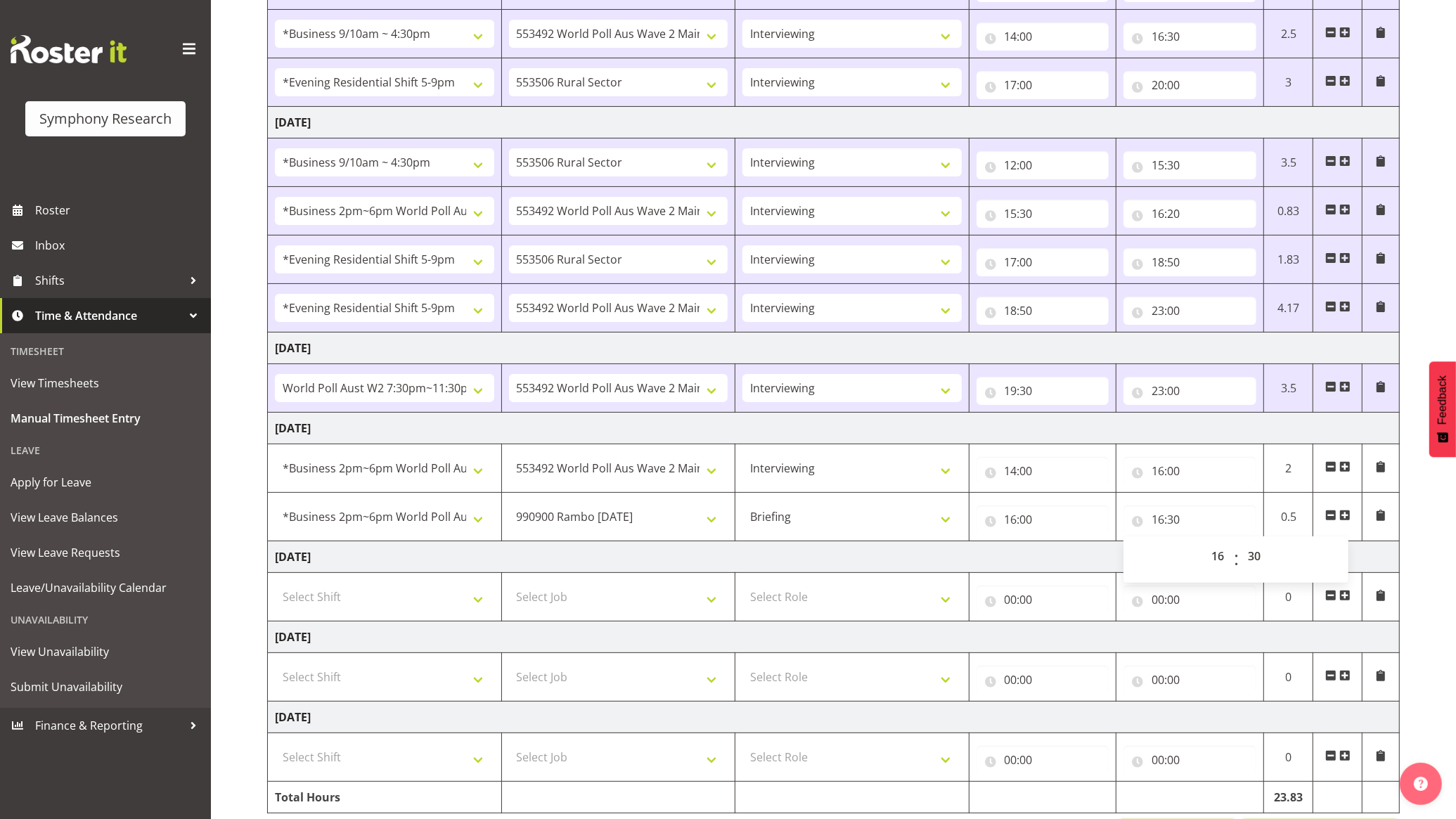
click at [1350, 517] on span at bounding box center [1345, 515] width 12 height 12
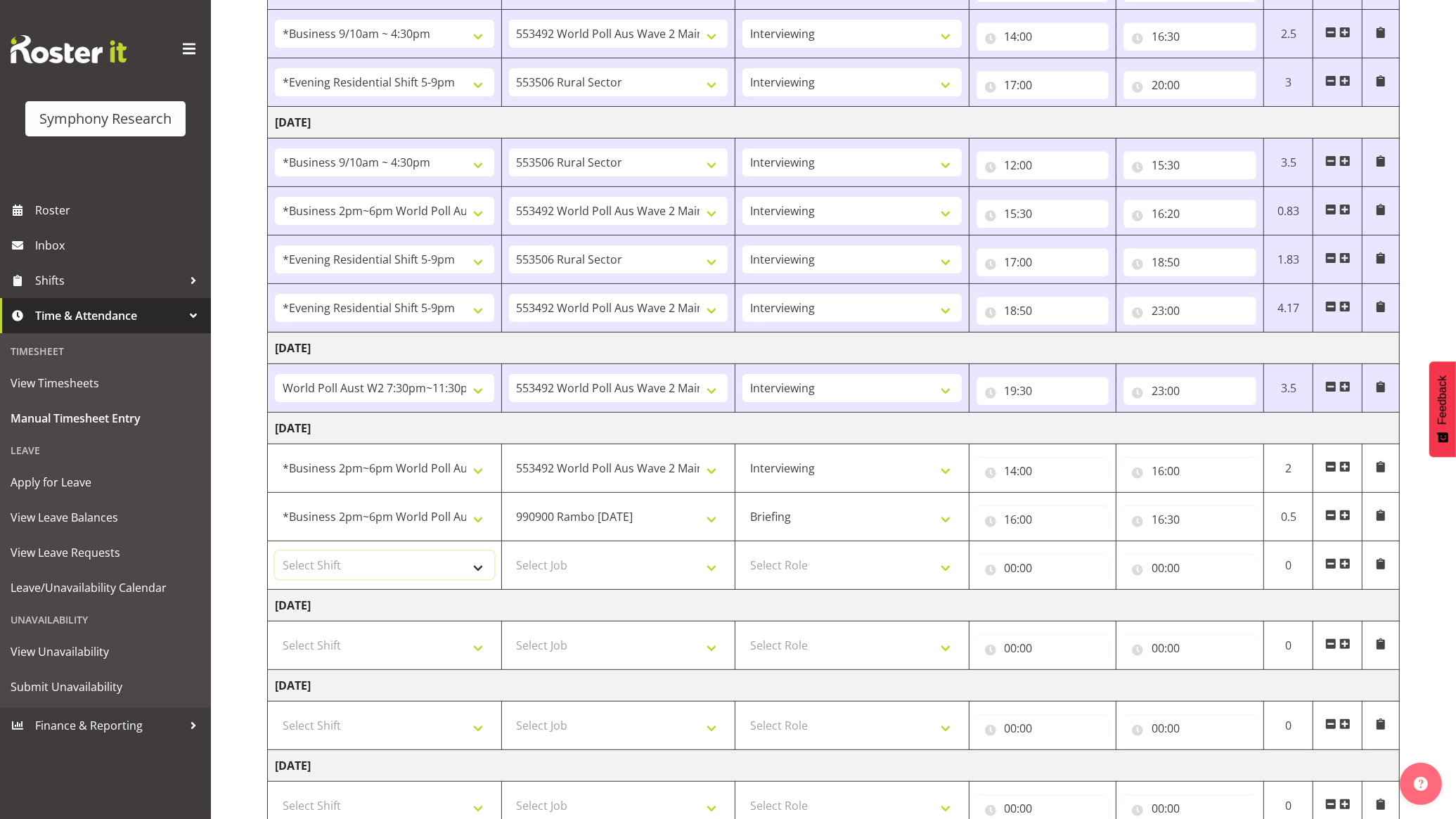
click at [432, 576] on select "Select Shift !!Weekend Residential (Roster IT Shift Label) *Business 9/10am ~ 4…" at bounding box center [384, 565] width 219 height 28
select select "103"
click at [275, 554] on select "Select Shift !!Weekend Residential (Roster IT Shift Label) *Business 9/10am ~ 4…" at bounding box center [384, 565] width 219 height 28
click at [609, 578] on select "Select Job 550060 IF Admin 553492 World Poll Aus Wave 2 Main 2025 553493 World …" at bounding box center [618, 565] width 219 height 28
select select "10499"
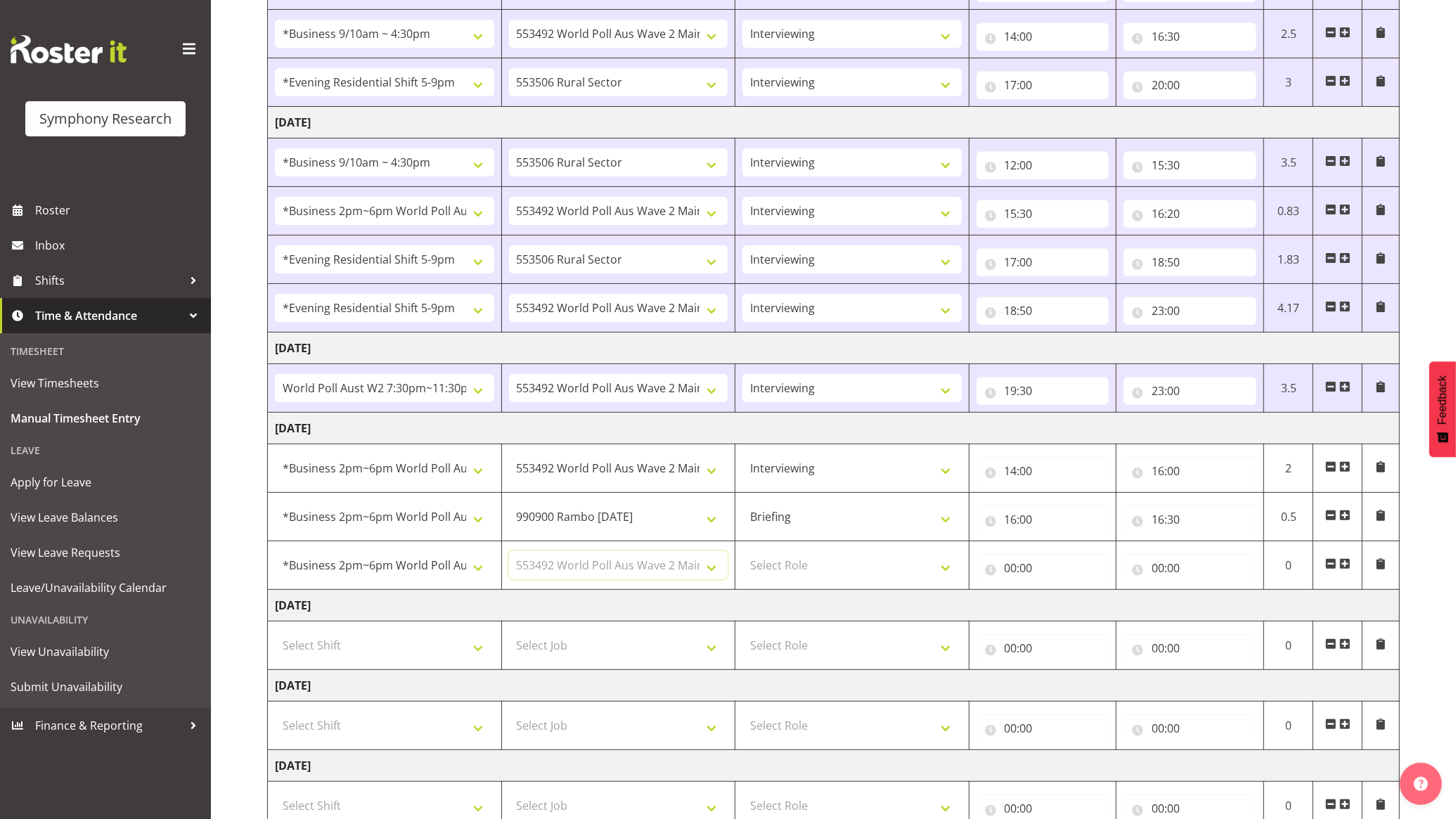
click at [509, 554] on select "Select Job 550060 IF Admin 553492 World Poll Aus Wave 2 Main 2025 553493 World …" at bounding box center [618, 565] width 219 height 28
click at [872, 562] on select "Select Role Briefing Interviewing" at bounding box center [852, 565] width 219 height 28
select select "47"
click at [742, 554] on select "Select Role Briefing Interviewing" at bounding box center [852, 565] width 219 height 28
click at [1024, 573] on input "00:00" at bounding box center [1043, 567] width 133 height 28
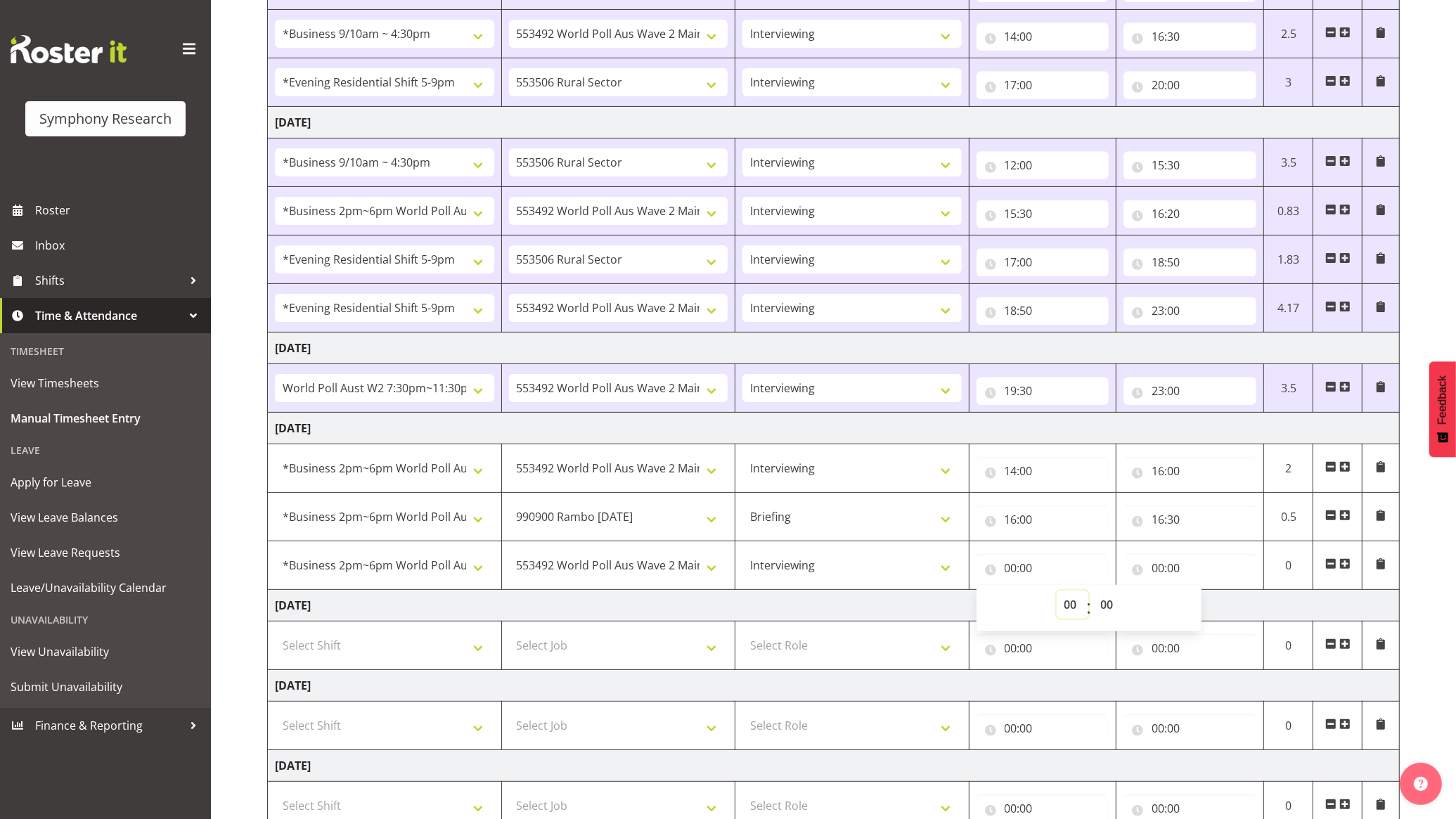
click at [1063, 606] on select "00 01 02 03 04 05 06 07 08 09 10 11 12 13 14 15 16 17 18 19 20 21 22 23" at bounding box center [1073, 604] width 32 height 28
select select "16"
click at [1057, 593] on select "00 01 02 03 04 05 06 07 08 09 10 11 12 13 14 15 16 17 18 19 20 21 22 23" at bounding box center [1073, 604] width 32 height 28
type input "16:00"
click at [1111, 600] on select "00 01 02 03 04 05 06 07 08 09 10 11 12 13 14 15 16 17 18 19 20 21 22 23 24 25 2…" at bounding box center [1109, 604] width 32 height 28
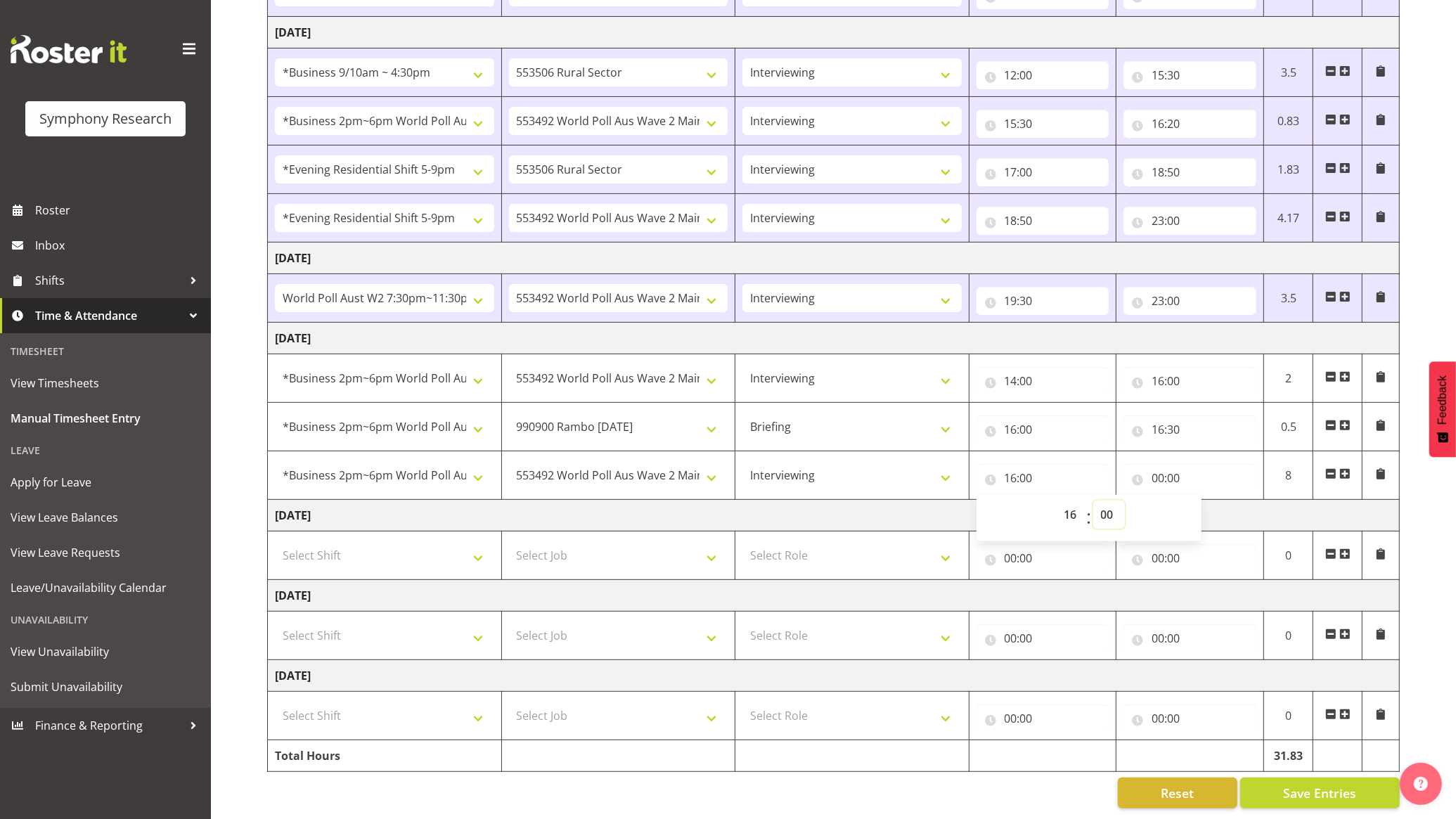
scroll to position [400, 0]
click at [1116, 500] on select "00 01 02 03 04 05 06 07 08 09 10 11 12 13 14 15 16 17 18 19 20 21 22 23 24 25 2…" at bounding box center [1109, 514] width 32 height 28
select select "30"
click at [1093, 500] on select "00 01 02 03 04 05 06 07 08 09 10 11 12 13 14 15 16 17 18 19 20 21 22 23 24 25 2…" at bounding box center [1109, 514] width 32 height 28
type input "16:30"
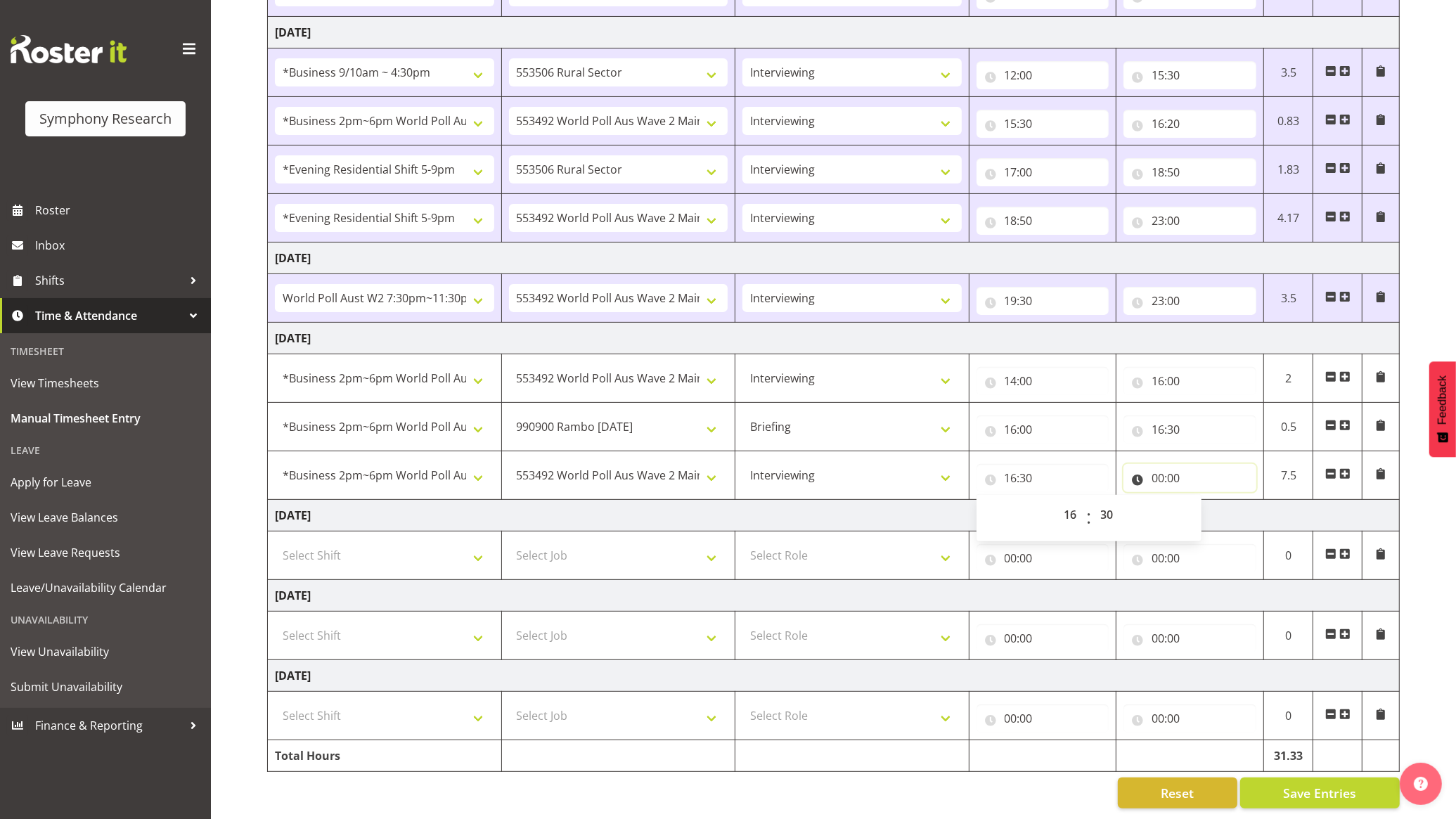
click at [1199, 464] on input "00:00" at bounding box center [1190, 478] width 133 height 28
click at [1224, 500] on select "00 01 02 03 04 05 06 07 08 09 10 11 12 13 14 15 16 17 18 19 20 21 22 23" at bounding box center [1220, 514] width 32 height 28
select select "18"
click at [1204, 500] on select "00 01 02 03 04 05 06 07 08 09 10 11 12 13 14 15 16 17 18 19 20 21 22 23" at bounding box center [1220, 514] width 32 height 28
type input "18:00"
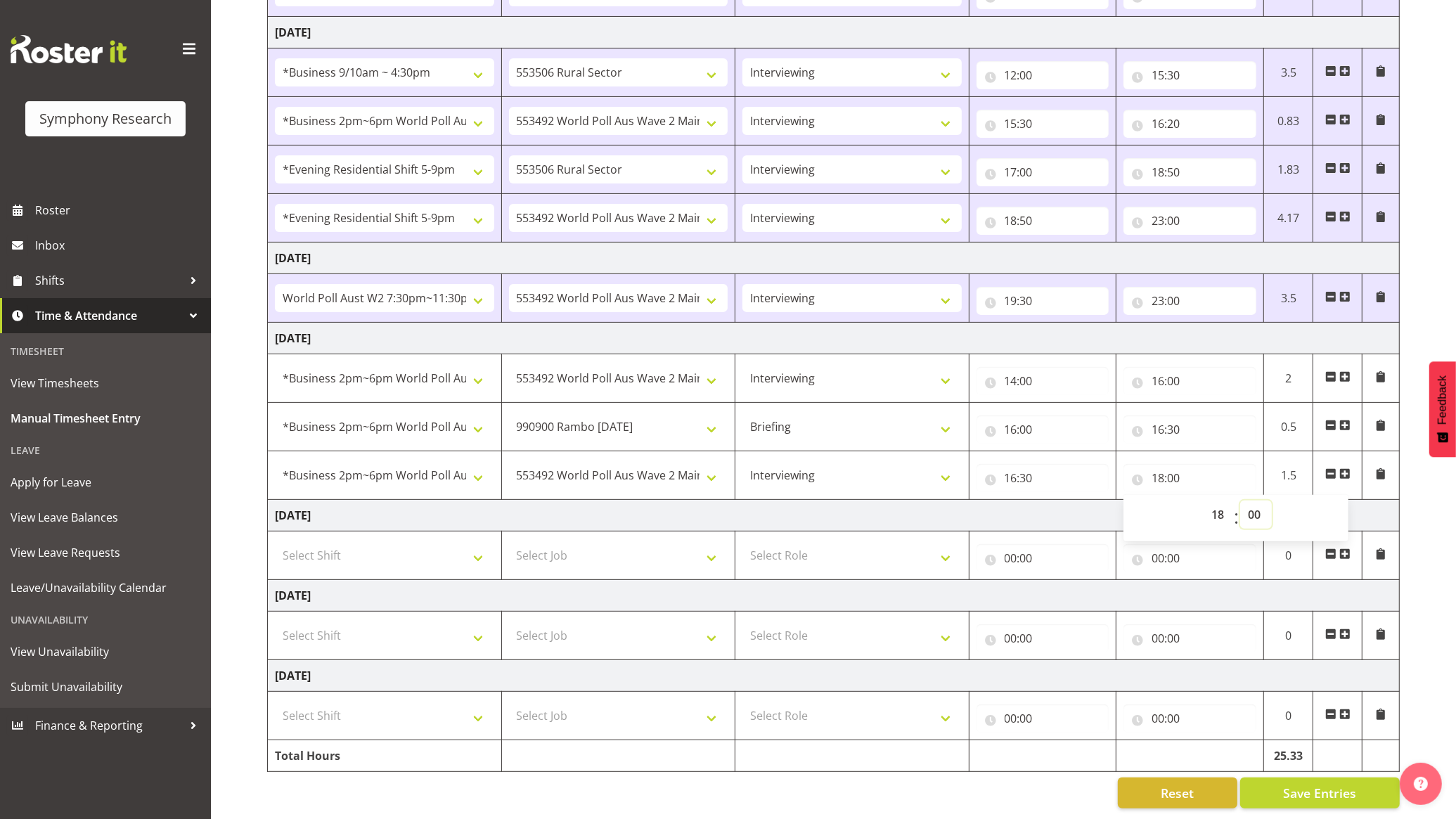
click at [1256, 502] on select "00 01 02 03 04 05 06 07 08 09 10 11 12 13 14 15 16 17 18 19 20 21 22 23 24 25 2…" at bounding box center [1256, 514] width 32 height 28
select select "30"
click at [1241, 500] on select "00 01 02 03 04 05 06 07 08 09 10 11 12 13 14 15 16 17 18 19 20 21 22 23 24 25 2…" at bounding box center [1256, 514] width 32 height 28
type input "18:30"
click at [1073, 499] on td "Friday 3rd October 2025" at bounding box center [834, 515] width 1132 height 32
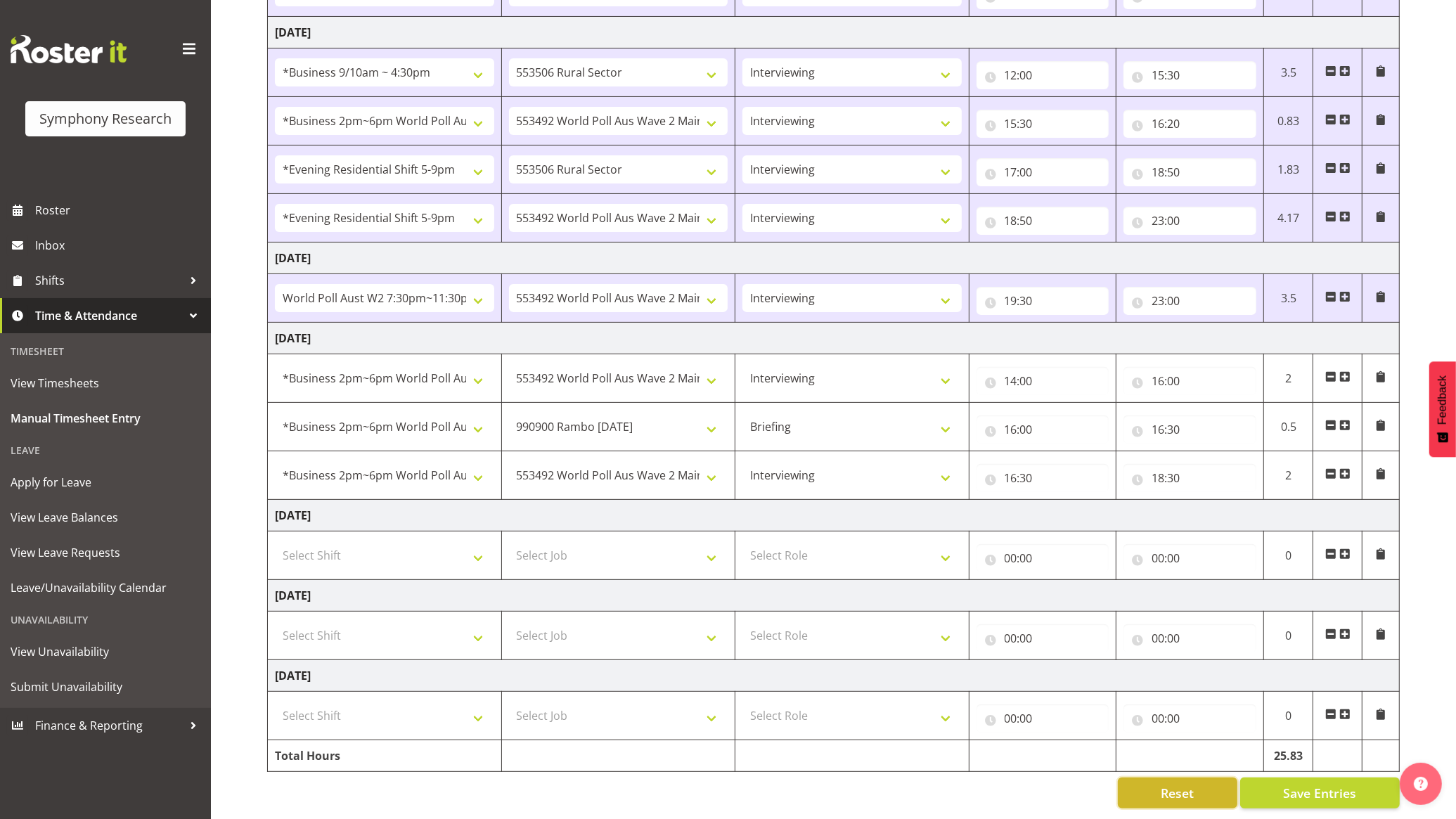
click at [1165, 784] on span "Reset" at bounding box center [1178, 792] width 33 height 18
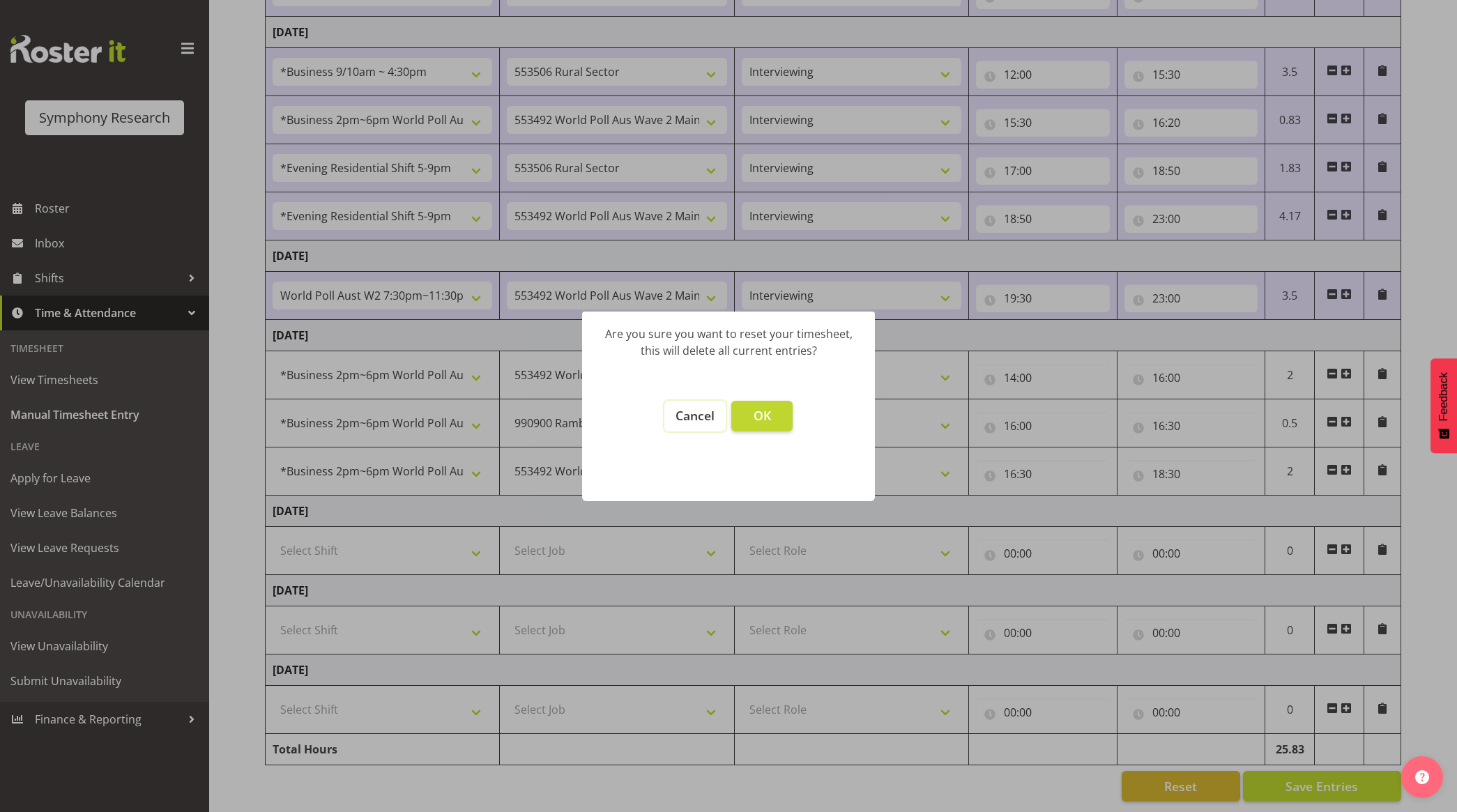
click at [692, 417] on span "Cancel" at bounding box center [694, 415] width 39 height 16
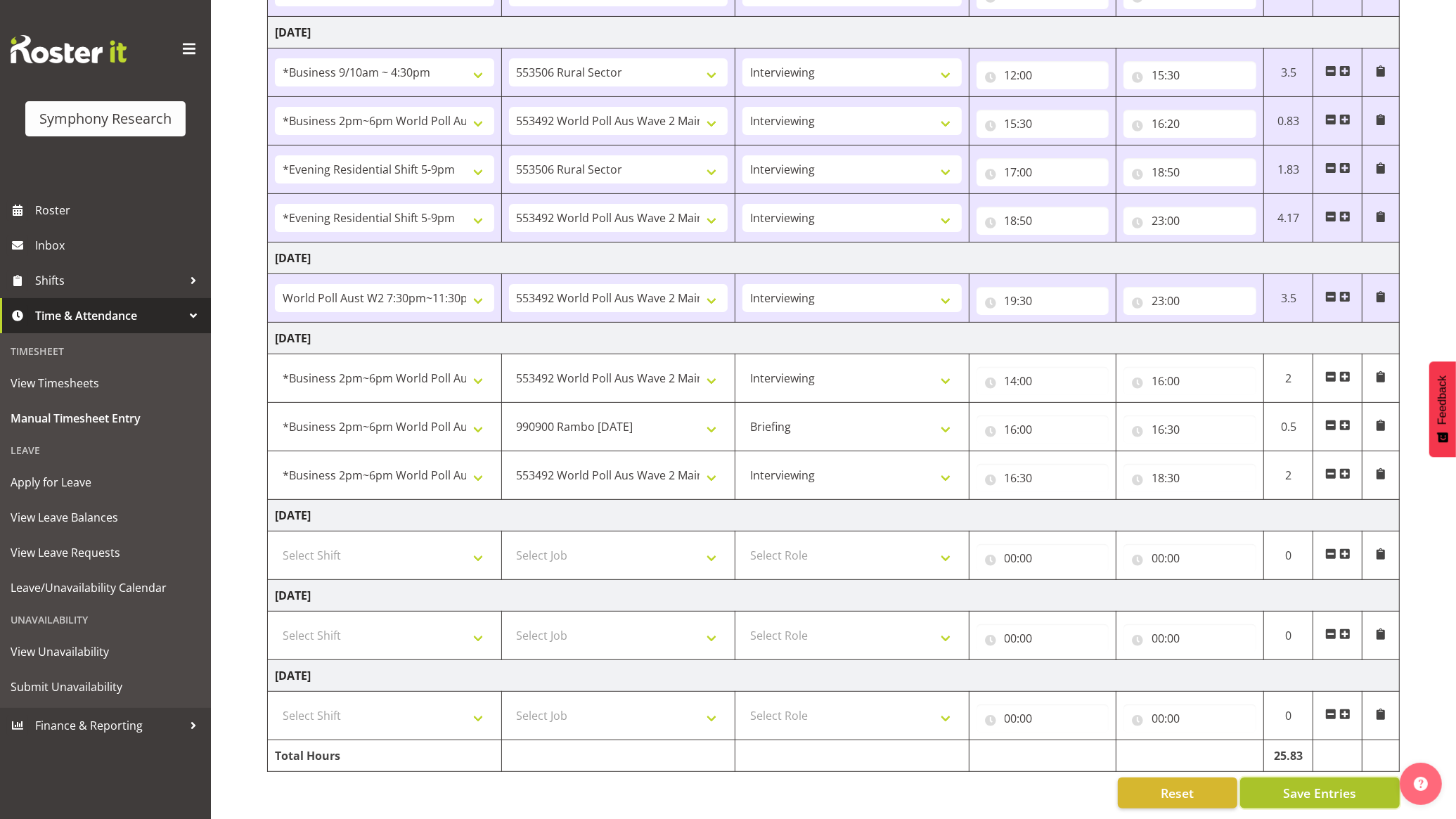
click at [1304, 784] on span "Save Entries" at bounding box center [1319, 792] width 73 height 18
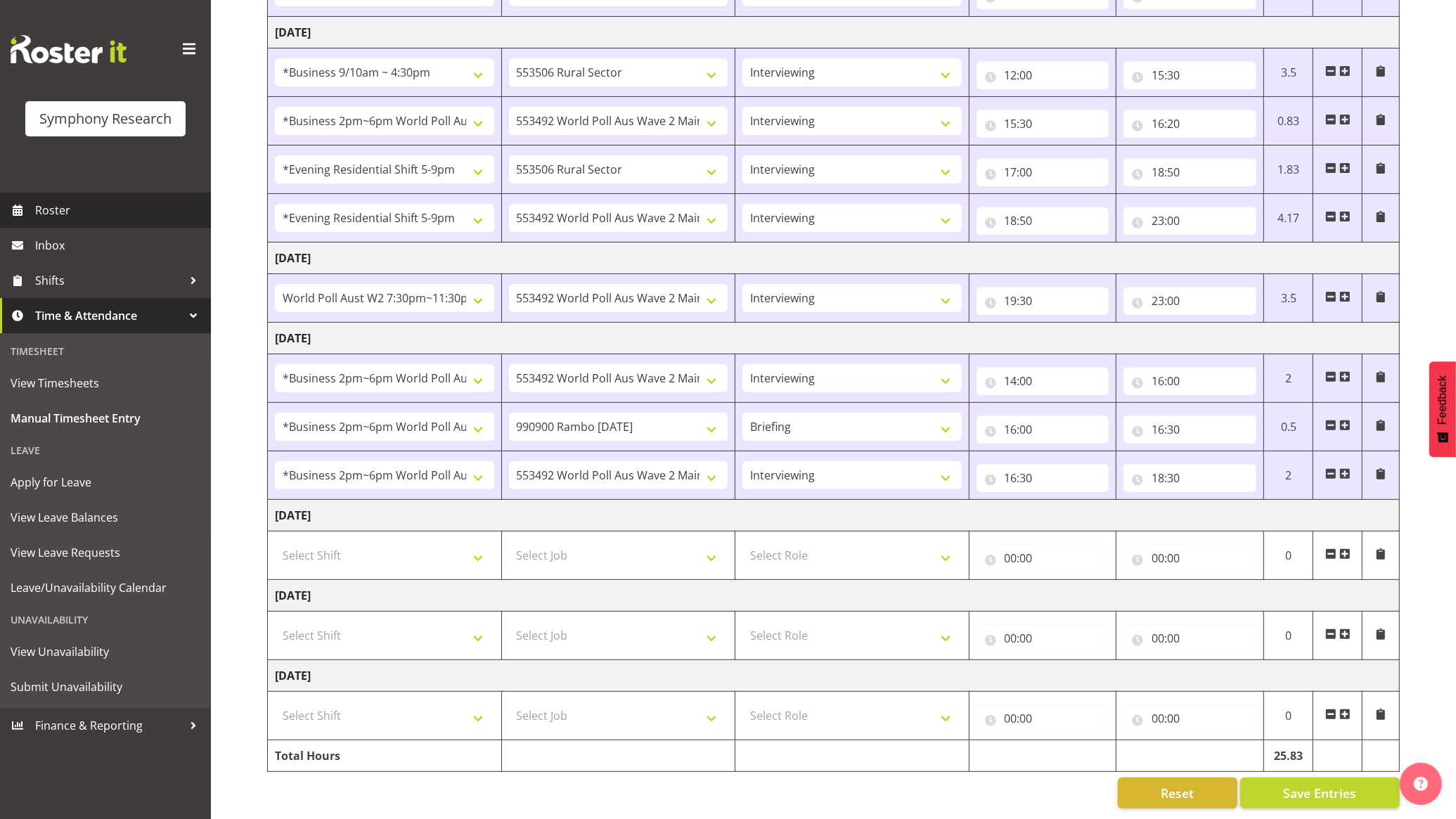
click at [81, 198] on link "Roster" at bounding box center [106, 210] width 211 height 35
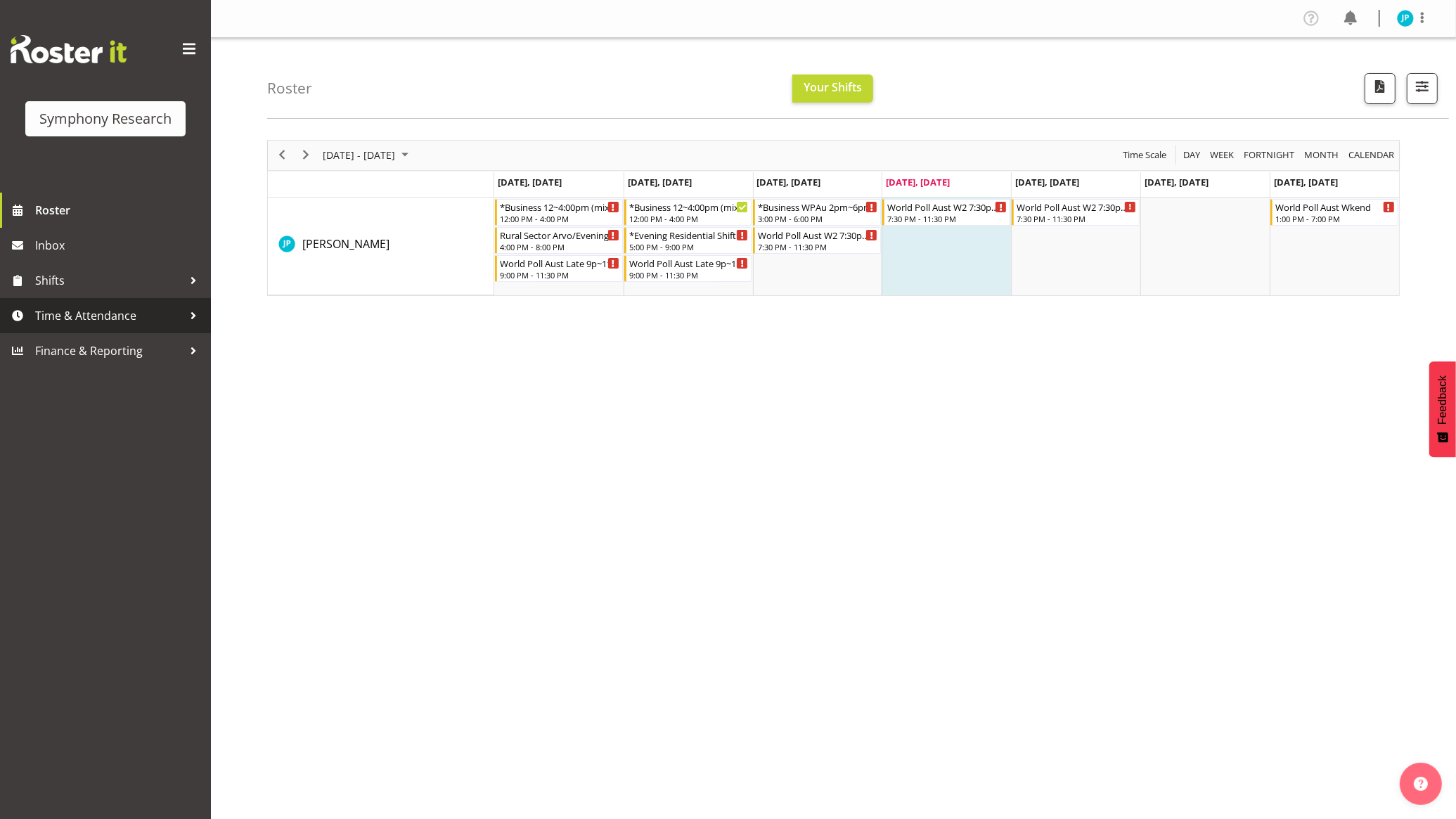
click at [74, 310] on span "Time & Attendance" at bounding box center [109, 315] width 147 height 21
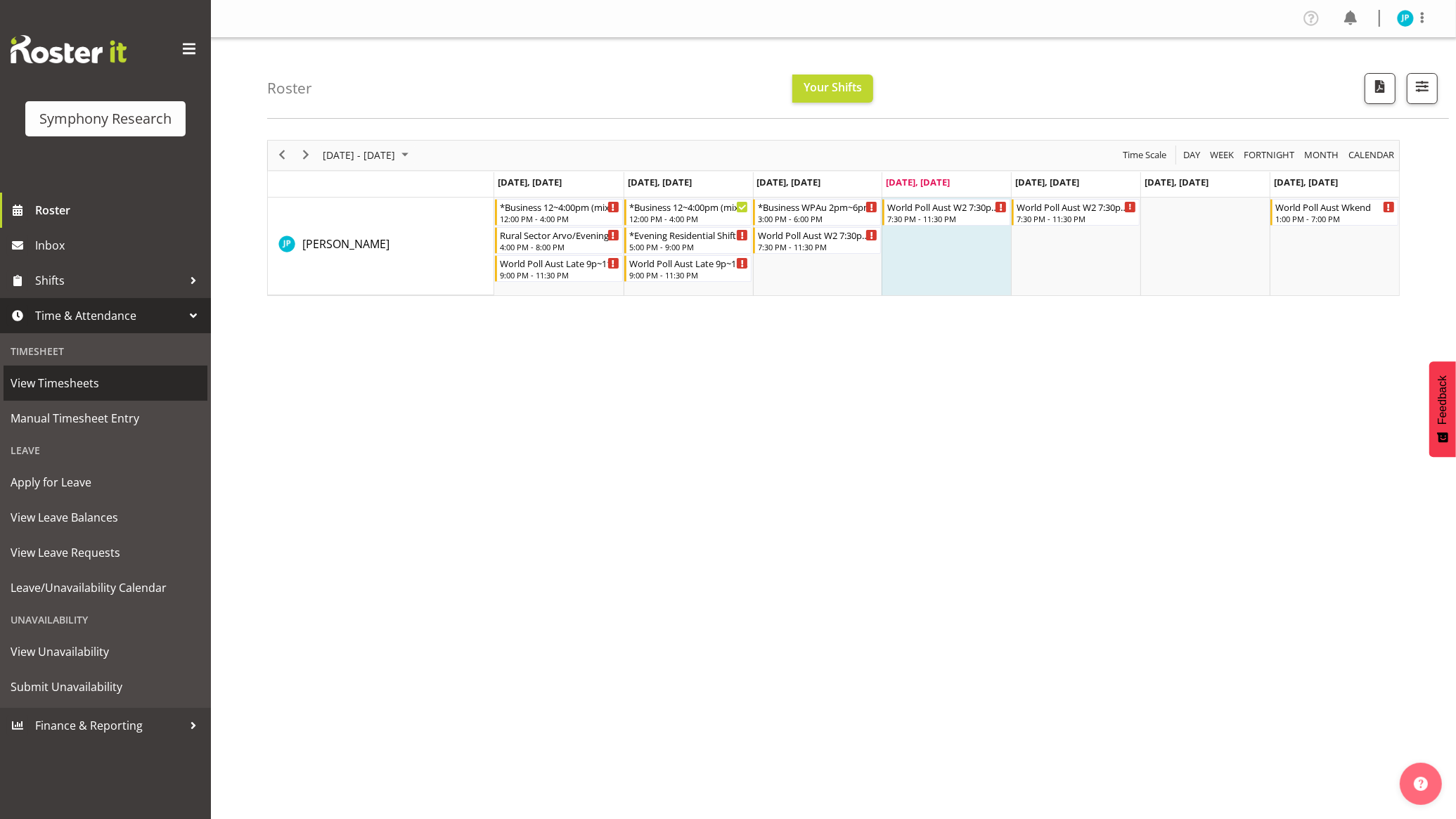
click at [95, 380] on span "View Timesheets" at bounding box center [106, 382] width 190 height 21
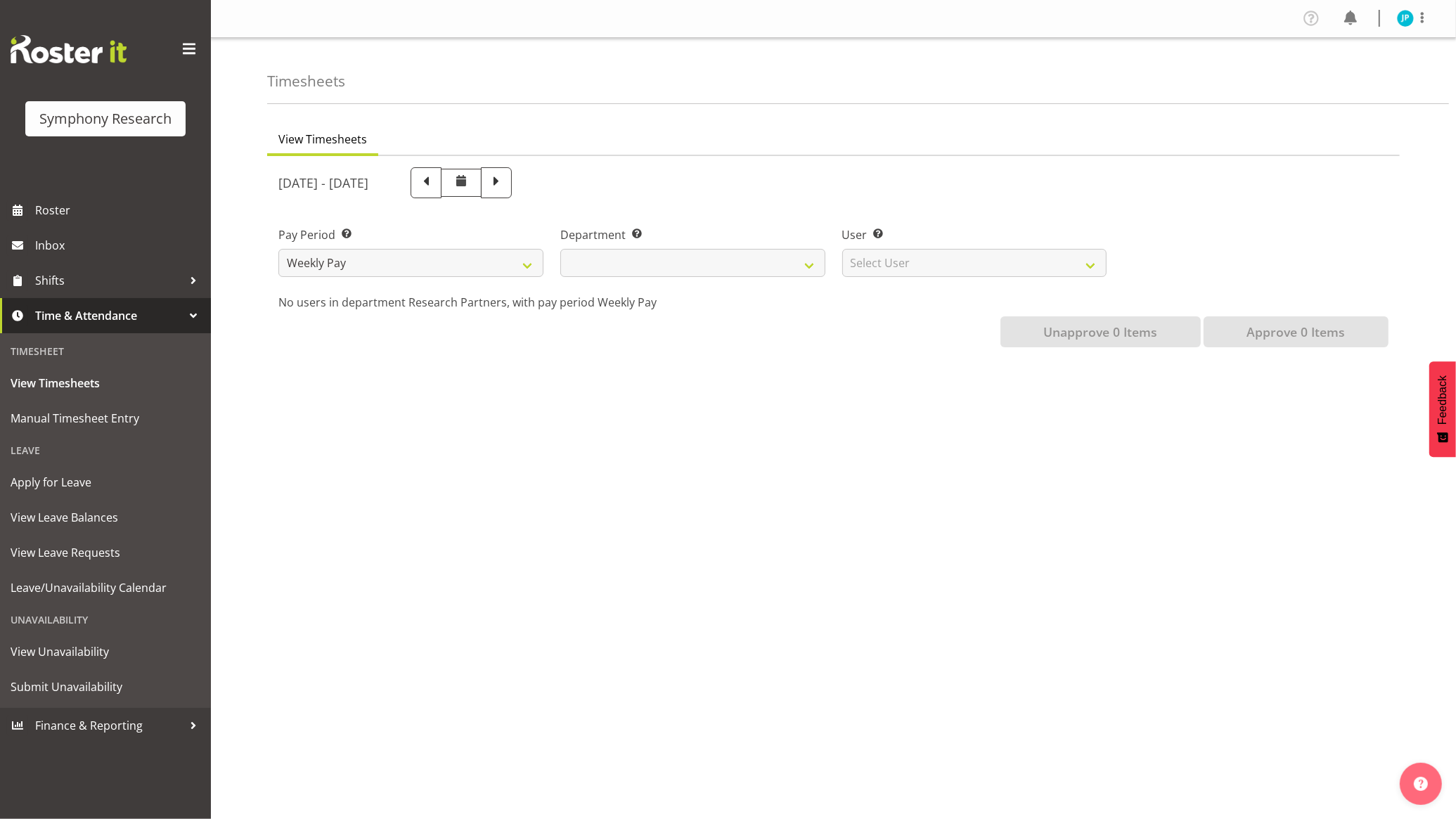
select select
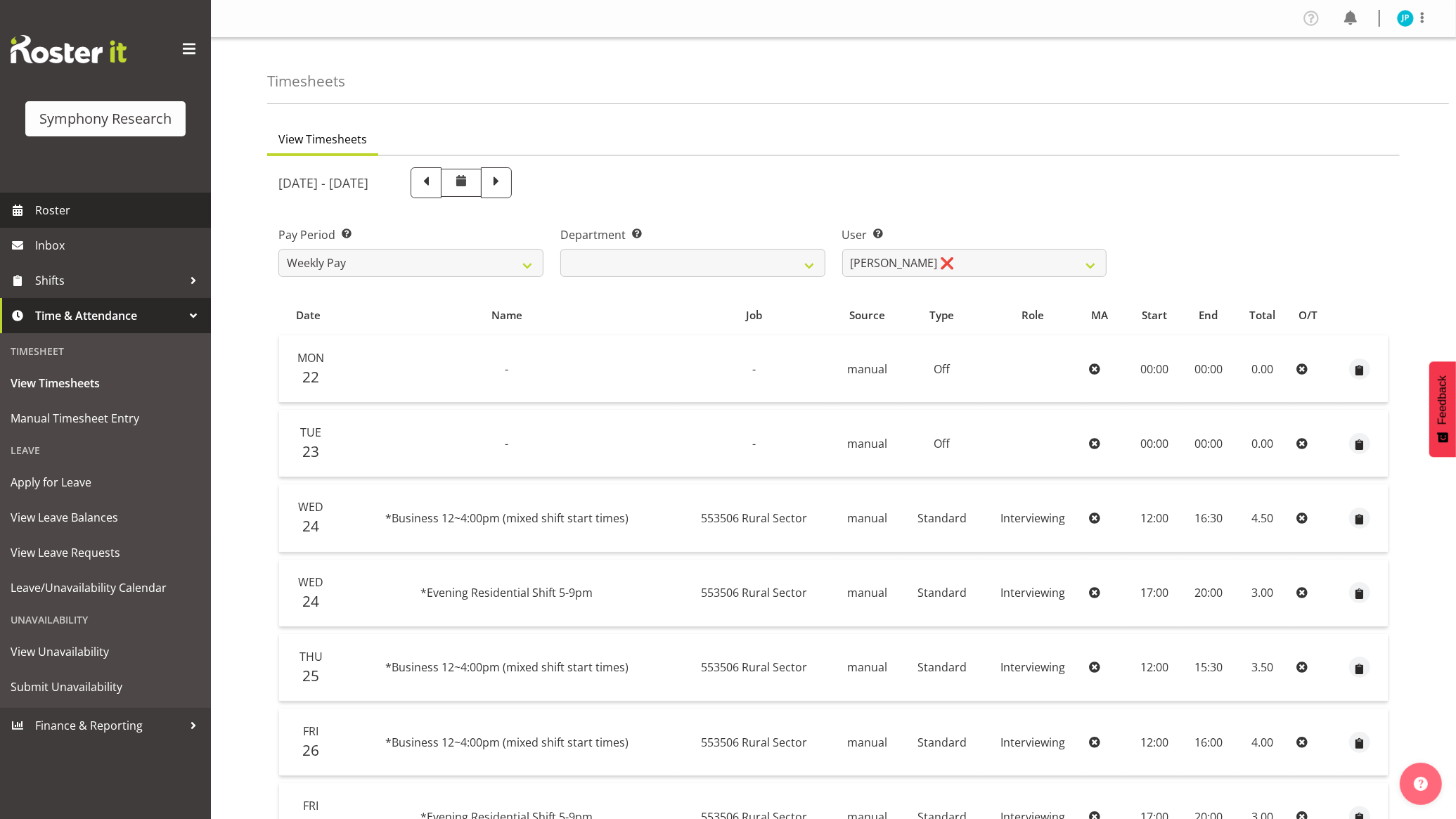
click at [75, 211] on span "Roster" at bounding box center [119, 210] width 168 height 21
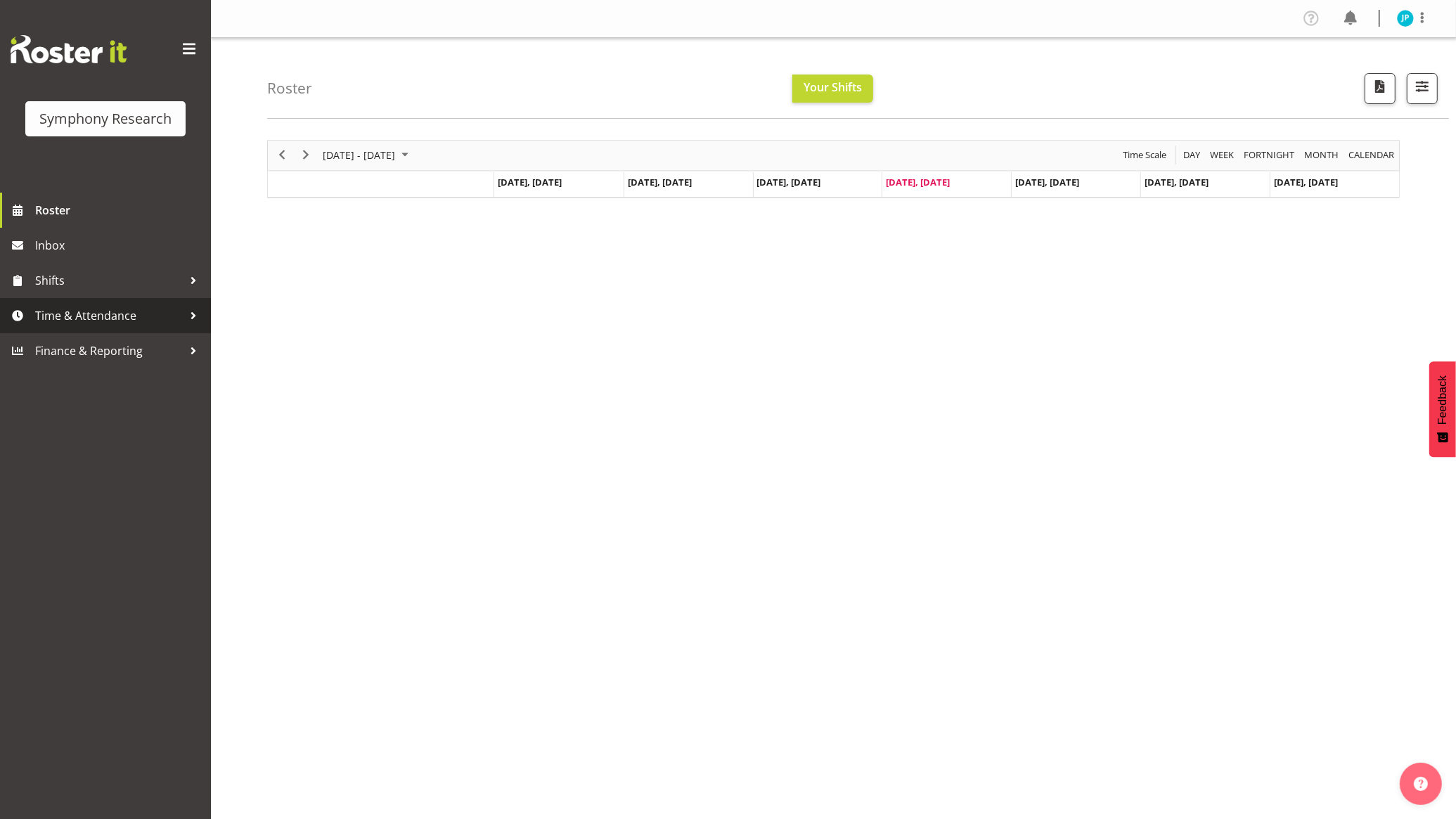
click at [69, 309] on span "Time & Attendance" at bounding box center [109, 315] width 147 height 21
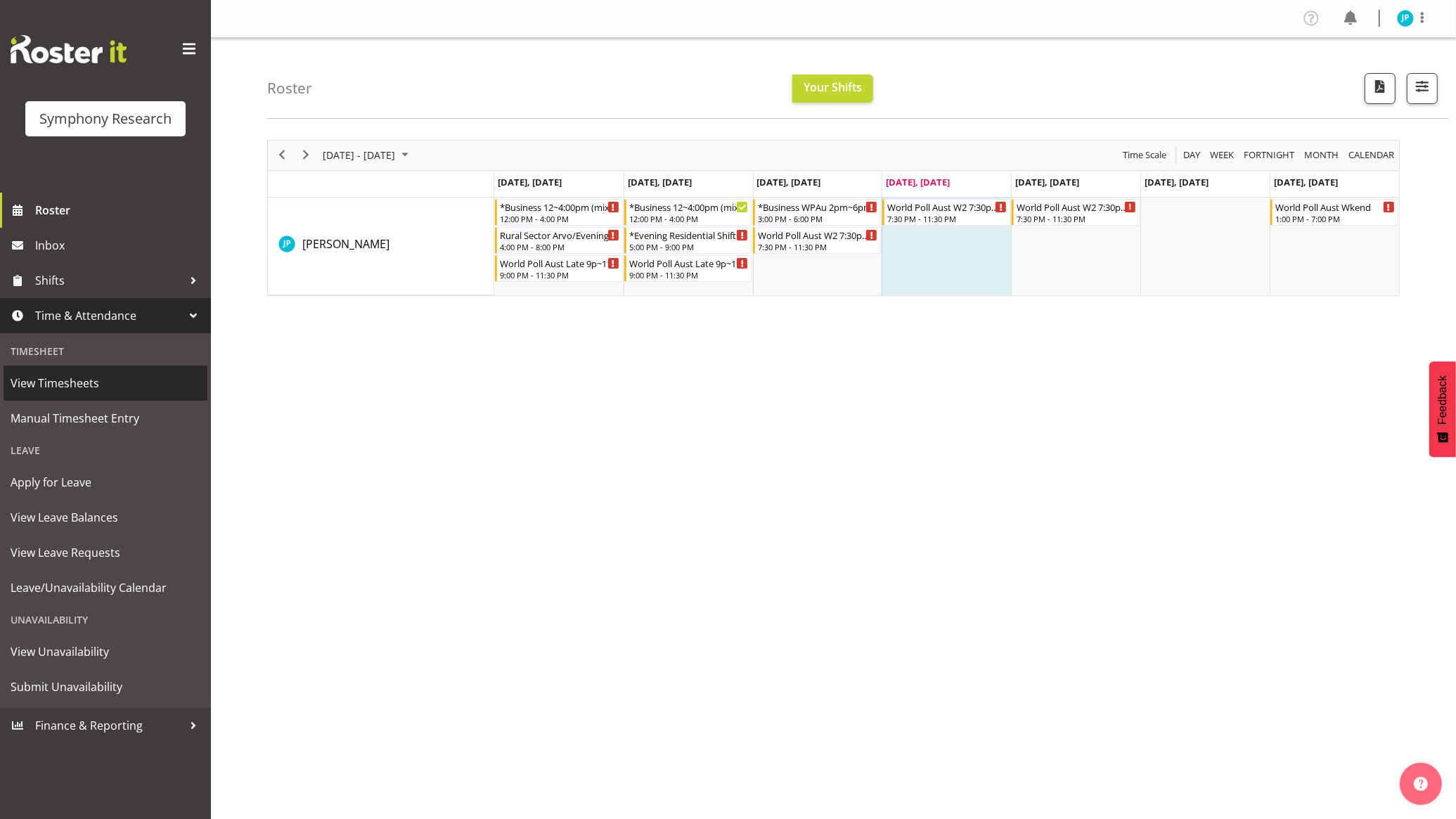
click at [82, 378] on span "View Timesheets" at bounding box center [106, 382] width 190 height 21
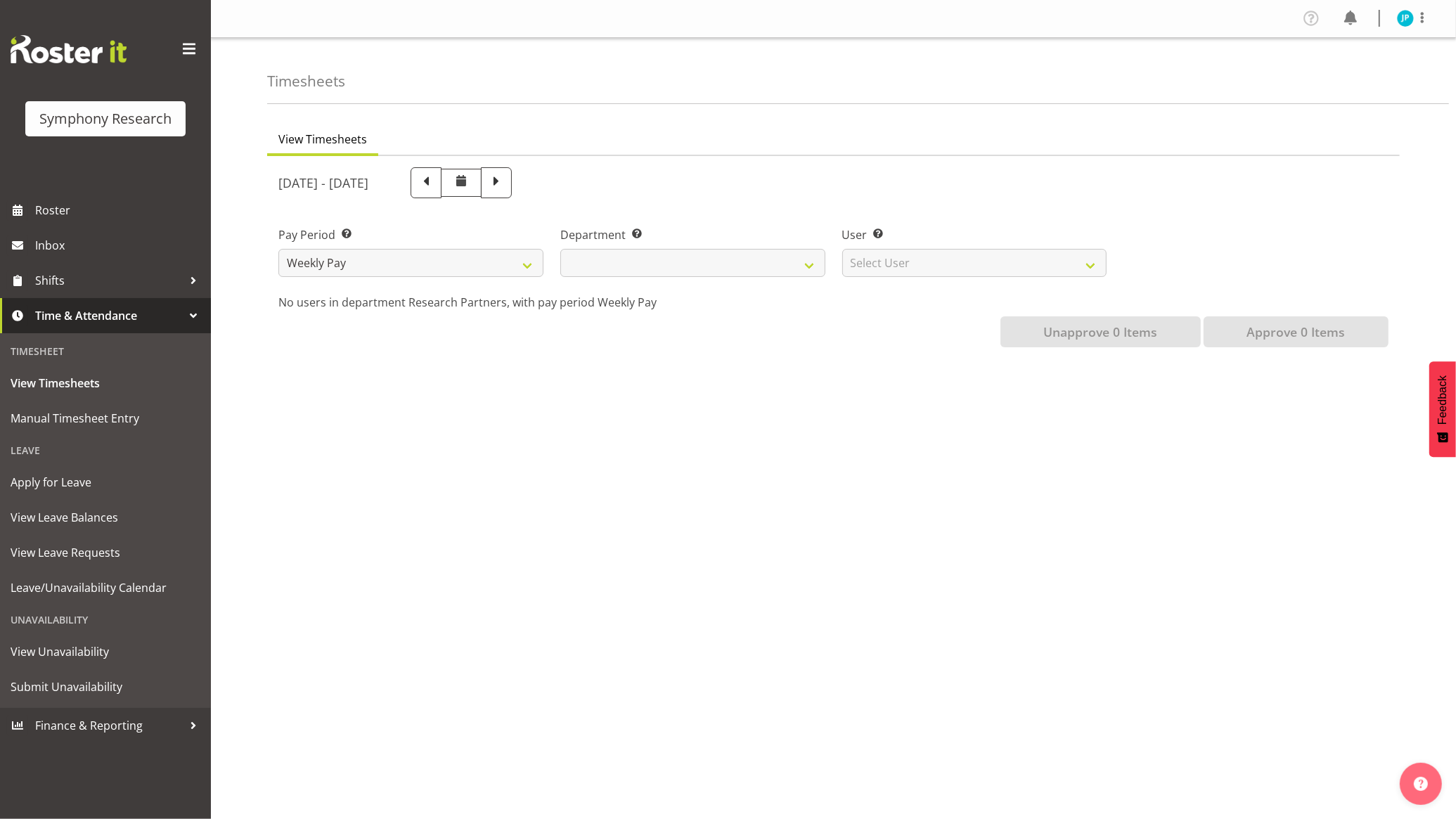
select select
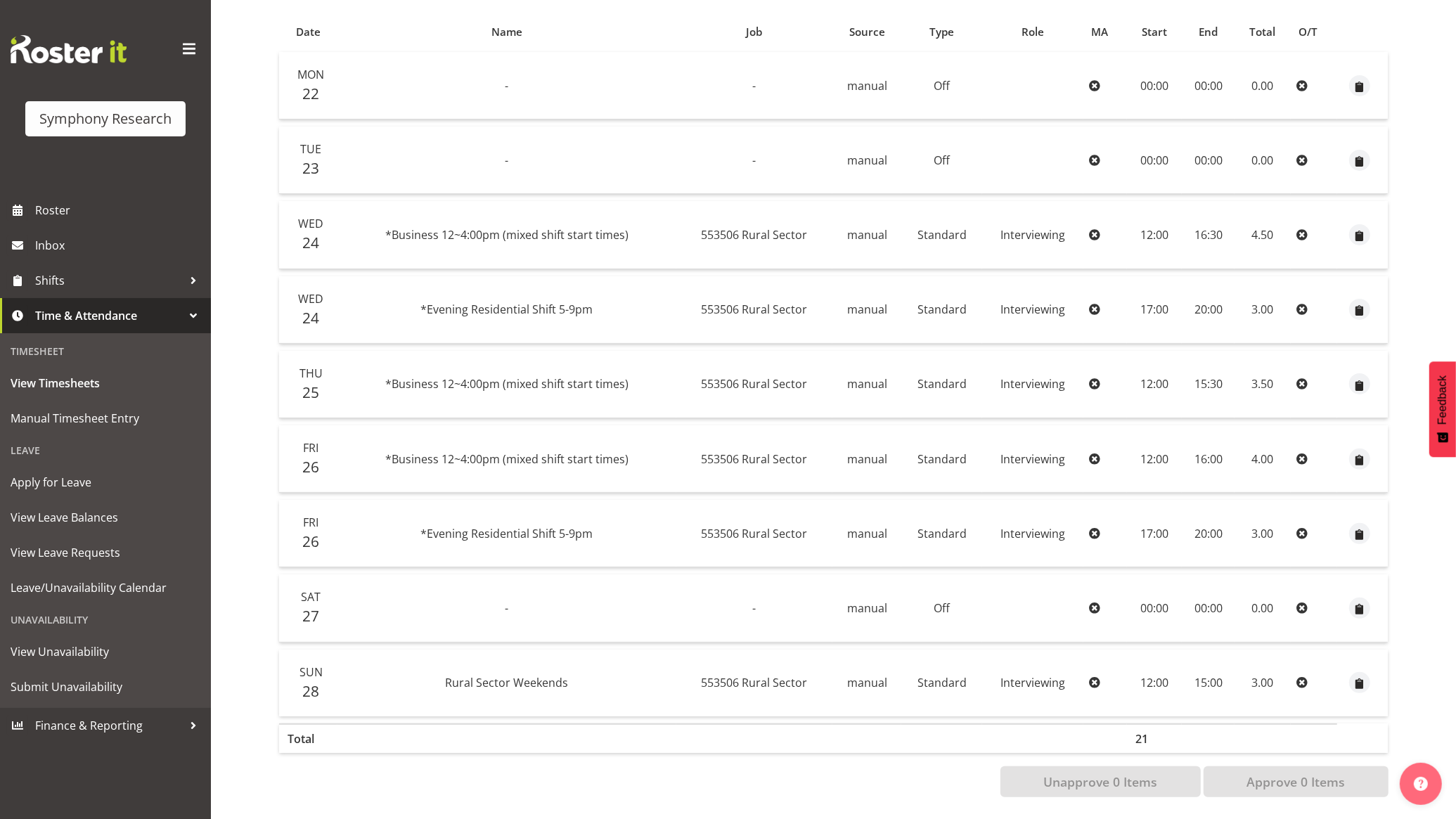
scroll to position [296, 0]
click at [97, 413] on span "Manual Timesheet Entry" at bounding box center [106, 418] width 190 height 21
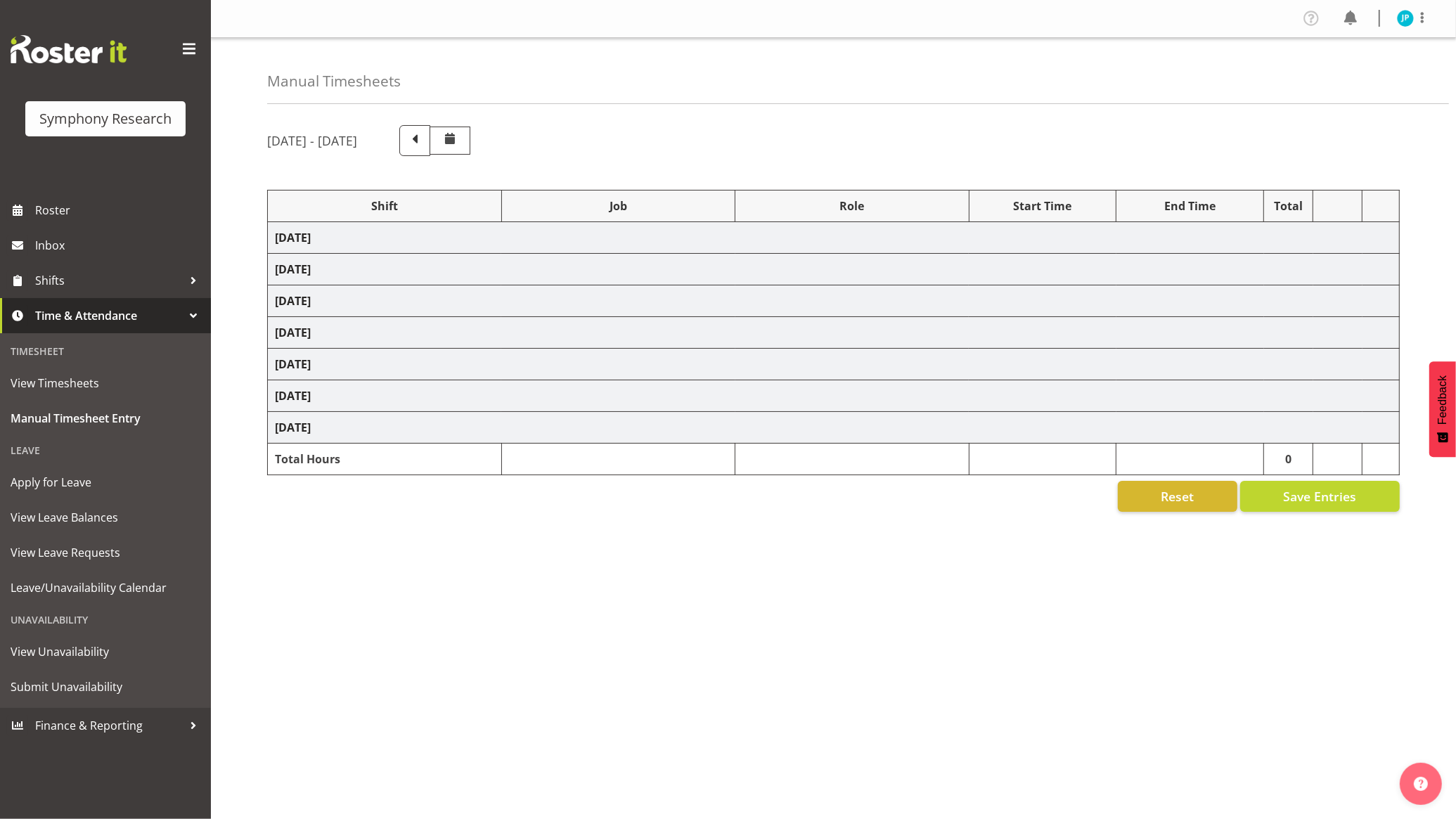
select select "26078"
select select "10587"
select select "47"
select select "26078"
select select "10499"
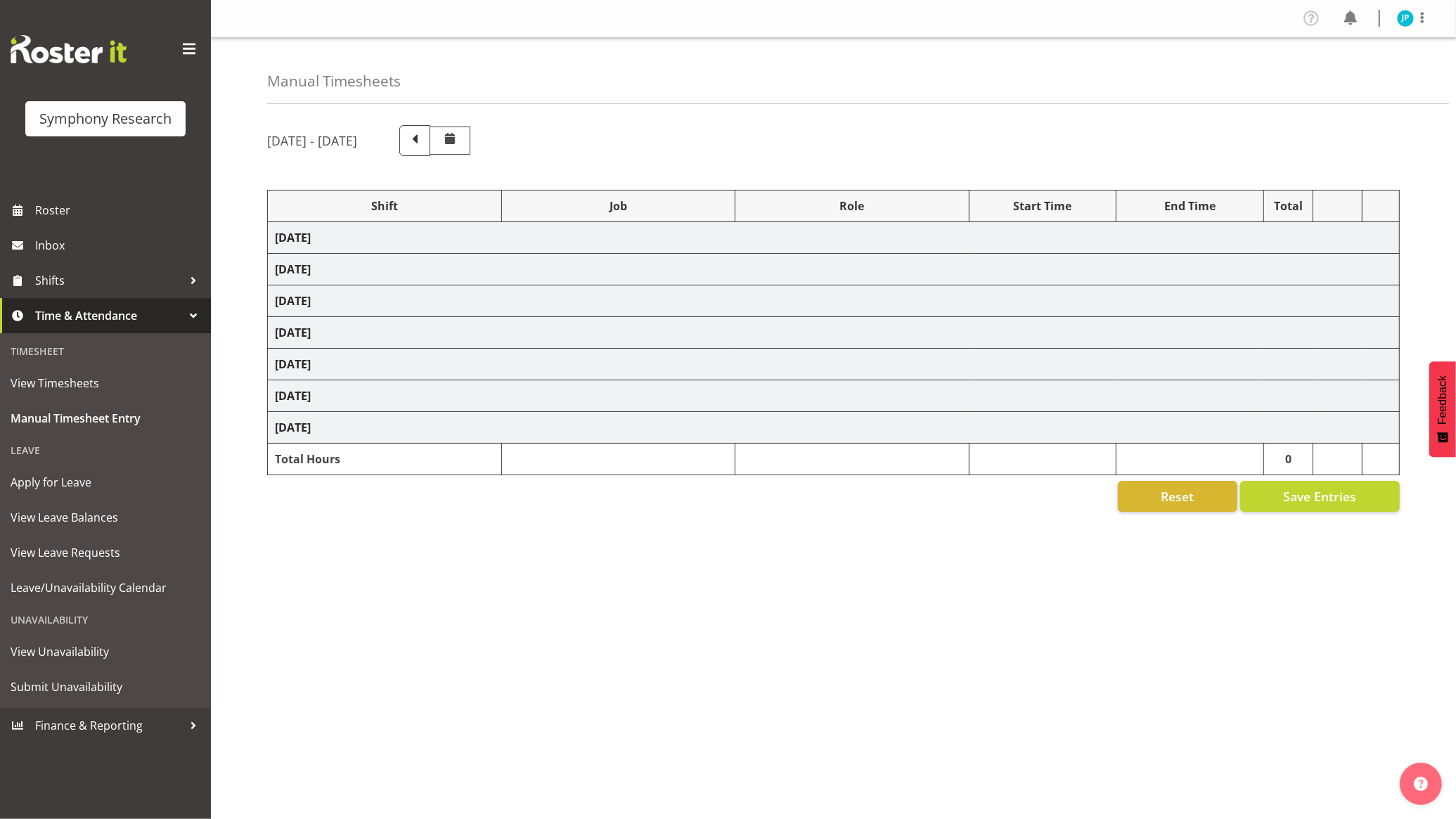
select select "47"
select select "48116"
select select "10587"
select select "47"
select select "26078"
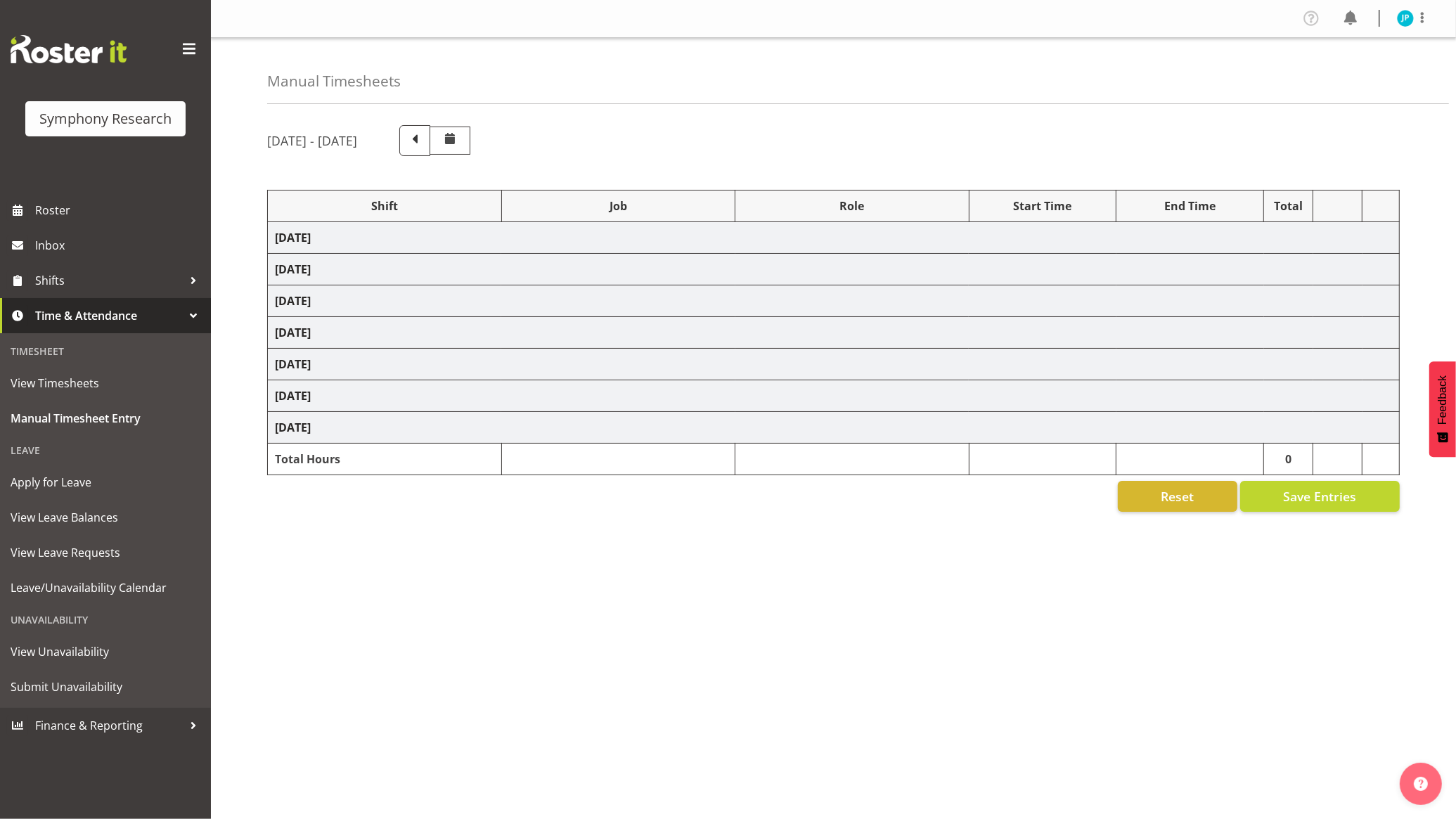
select select "10587"
select select "47"
select select "103"
select select "10499"
select select "47"
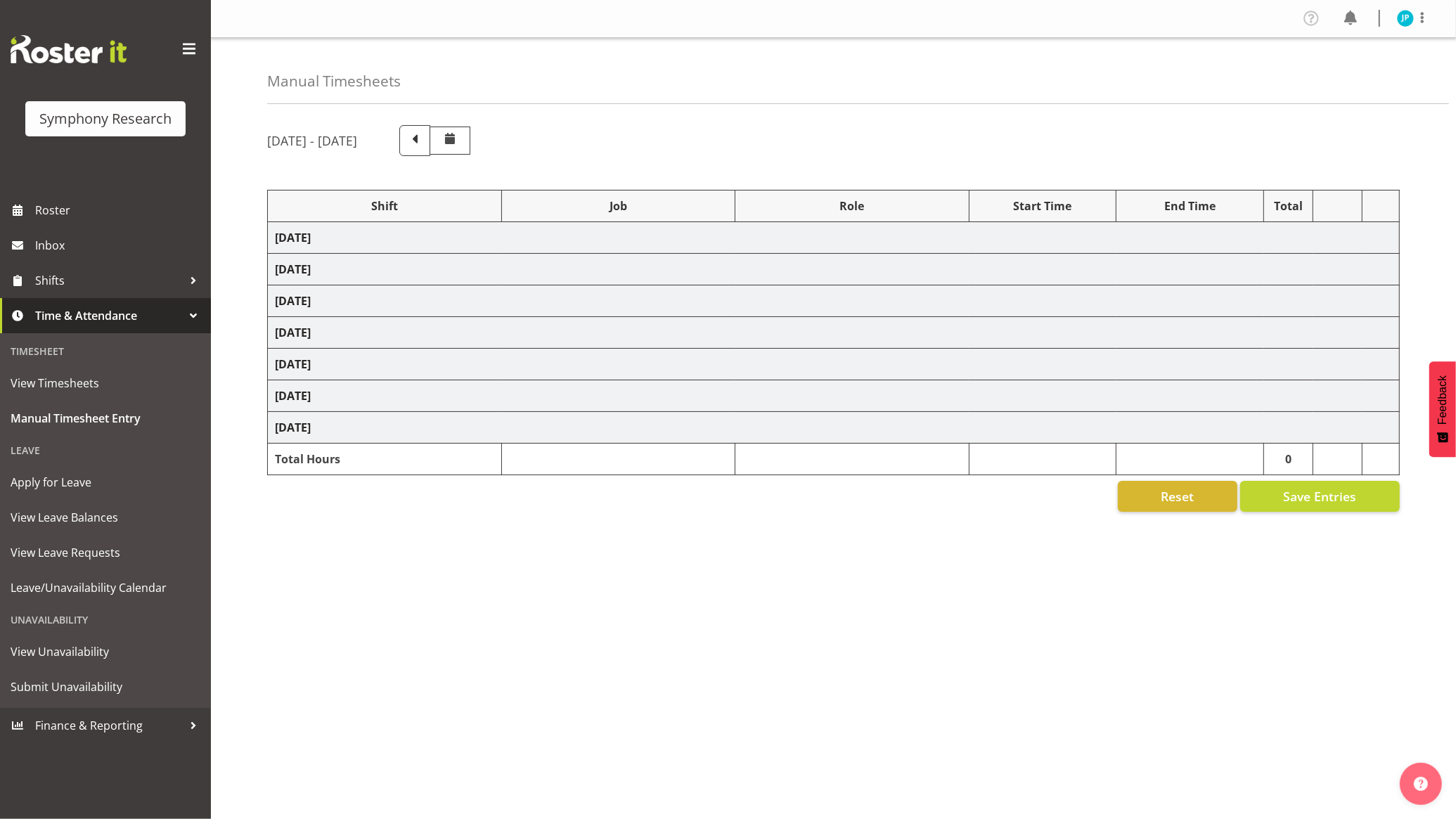
select select "48116"
select select "10587"
select select "47"
select select "48116"
select select "10499"
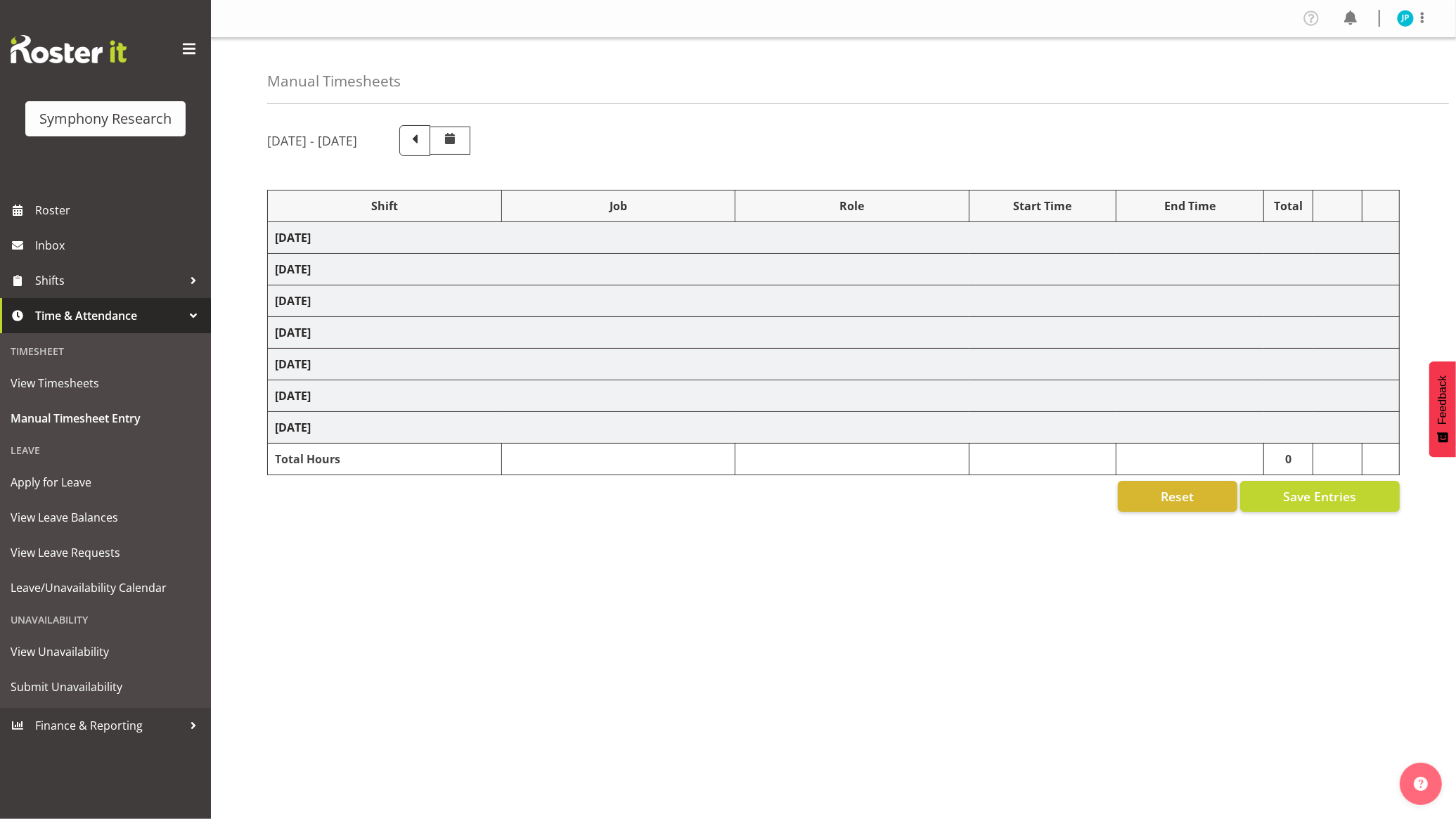
select select "47"
select select "56692"
select select "10499"
select select "47"
select select "103"
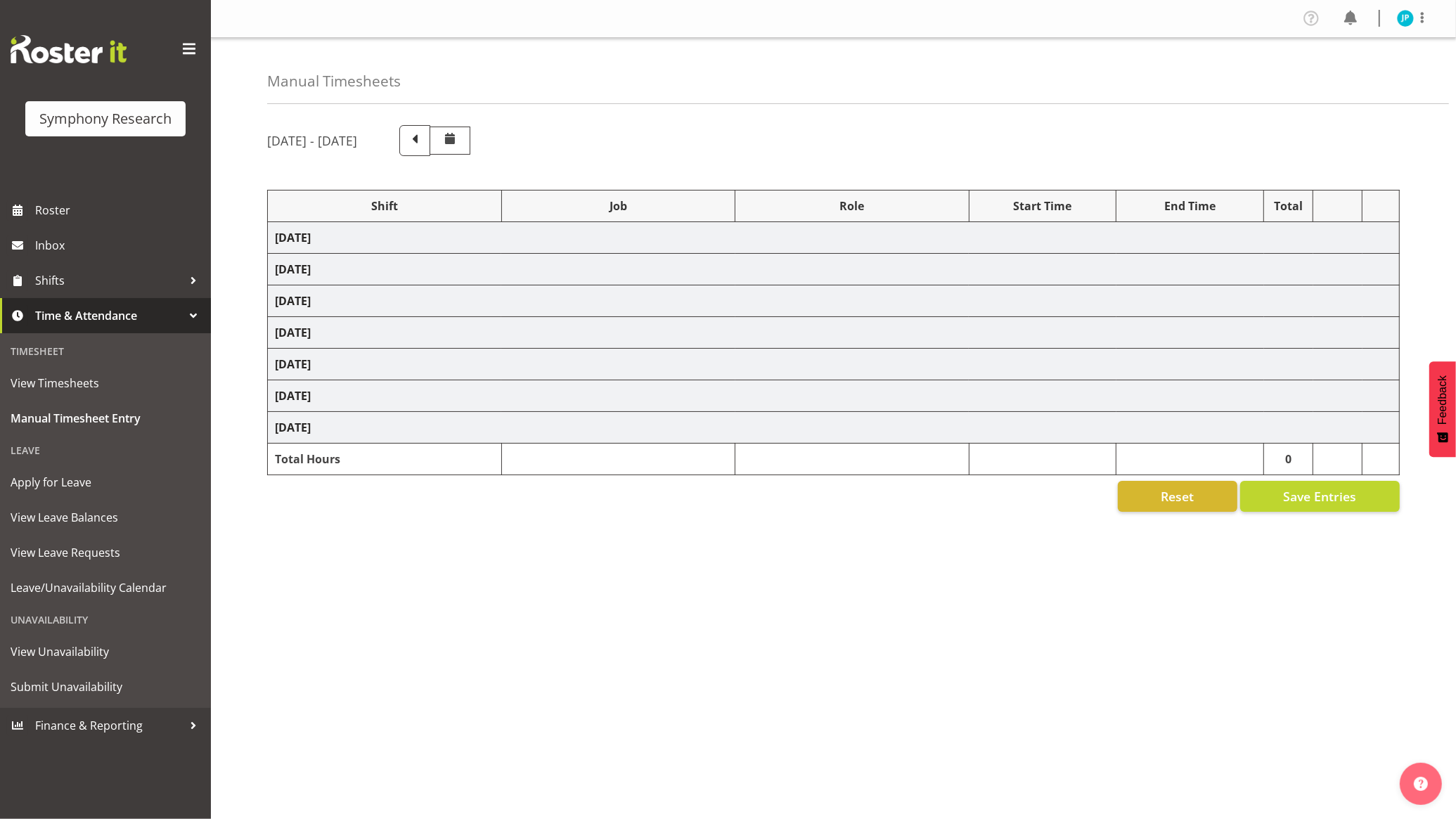
select select "10499"
select select "47"
select select "103"
select select "10732"
select select "103"
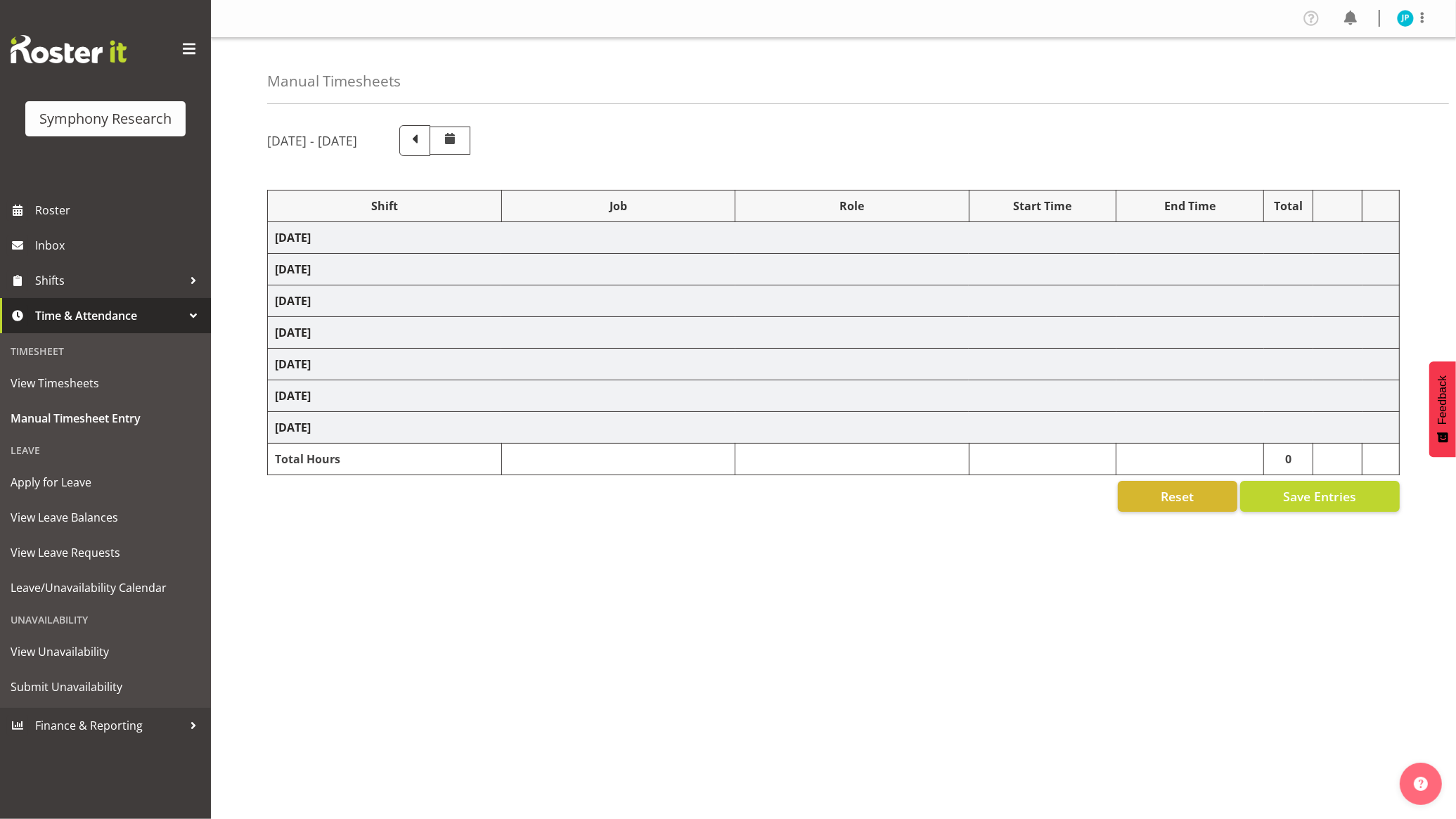
select select "10499"
select select "47"
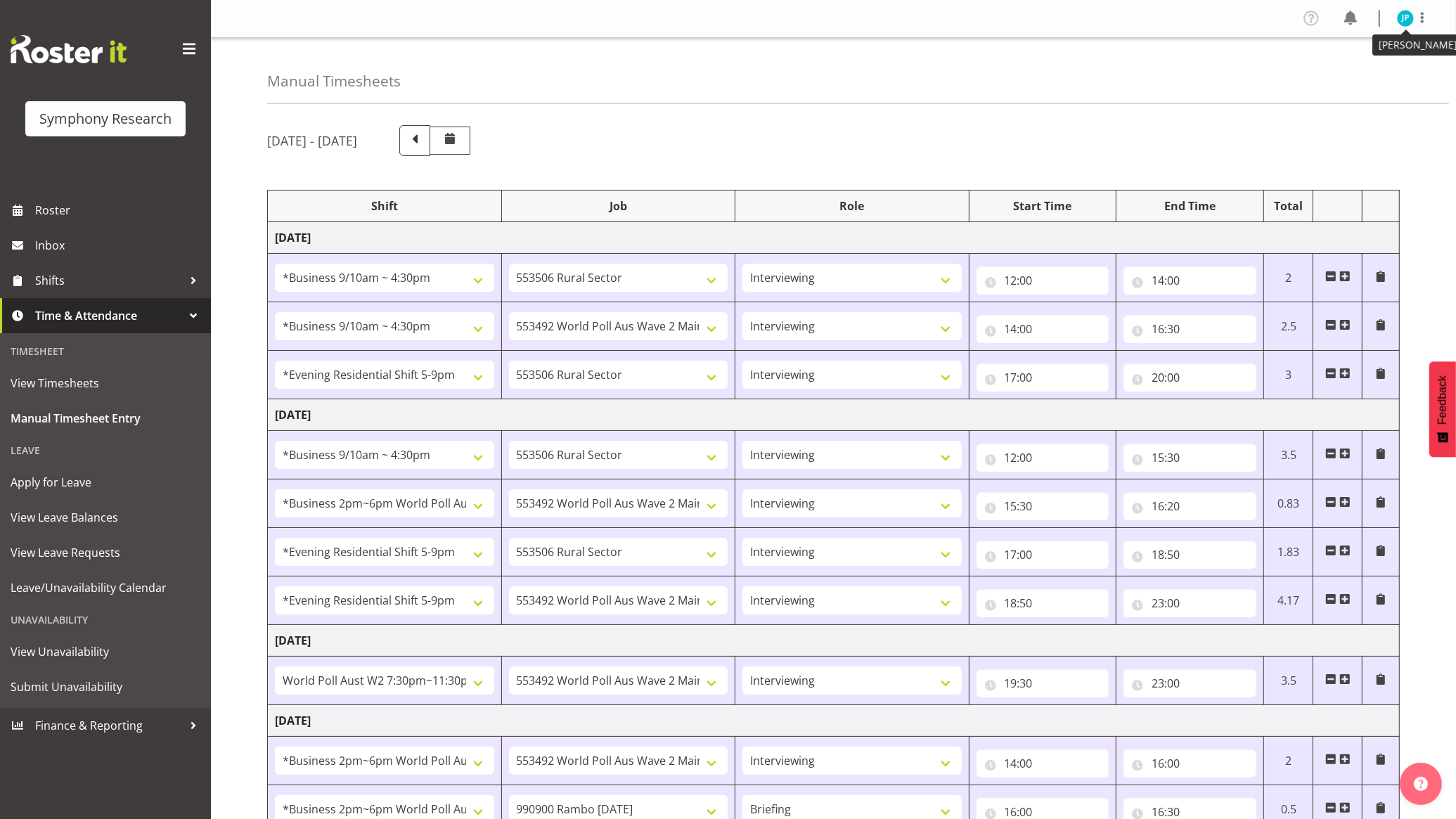
click at [1400, 25] on img at bounding box center [1405, 18] width 17 height 17
click at [1363, 76] on link "Log Out" at bounding box center [1363, 74] width 135 height 25
